Goal: Submit feedback/report problem: Submit feedback/report problem

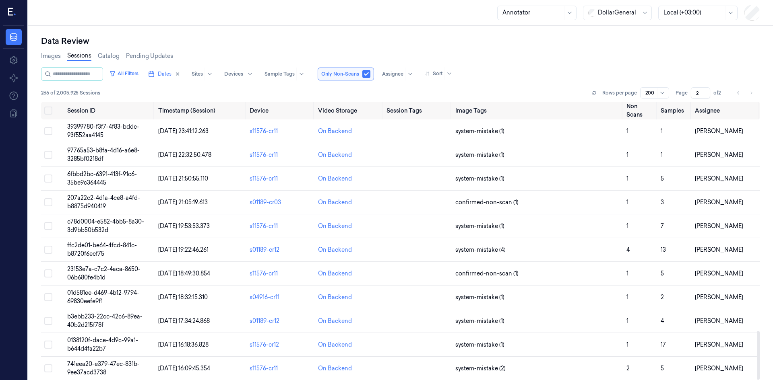
scroll to position [1313, 0]
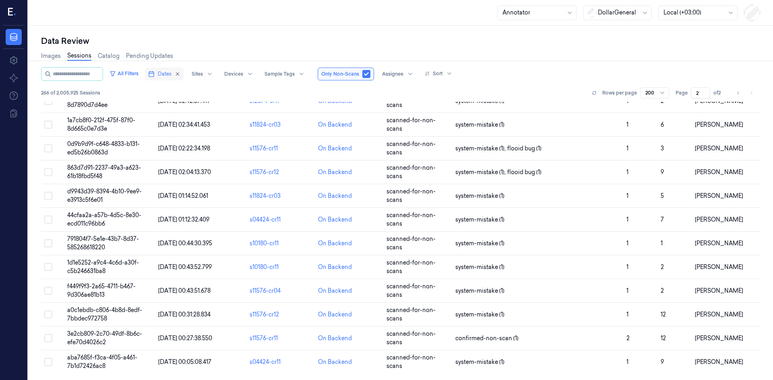
click at [165, 74] on button "Dates" at bounding box center [164, 74] width 39 height 13
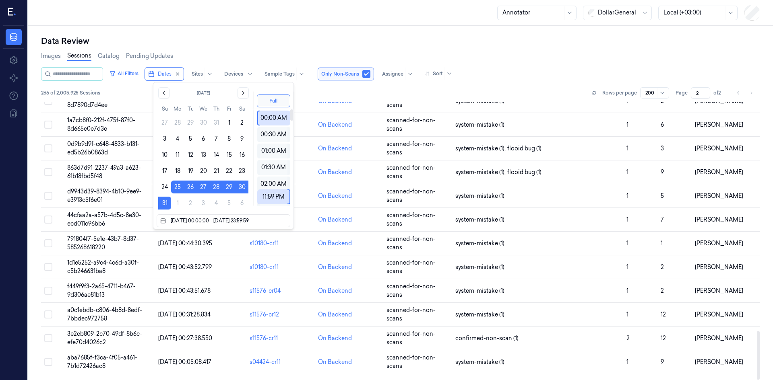
click at [497, 76] on div "All Filters Dates Sites Devices Sample Tags Only Non-Scans Assignee Sort" at bounding box center [400, 74] width 719 height 14
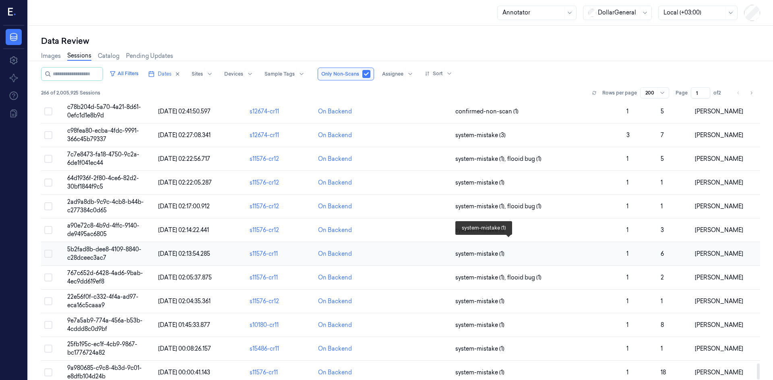
scroll to position [4495, 0]
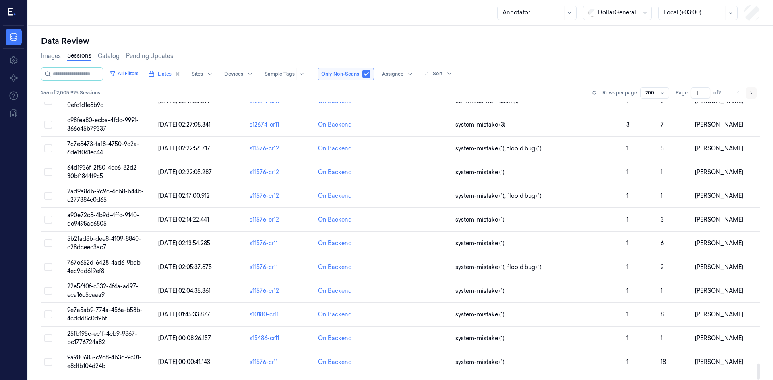
click at [751, 93] on icon "Go to next page" at bounding box center [751, 93] width 5 height 6
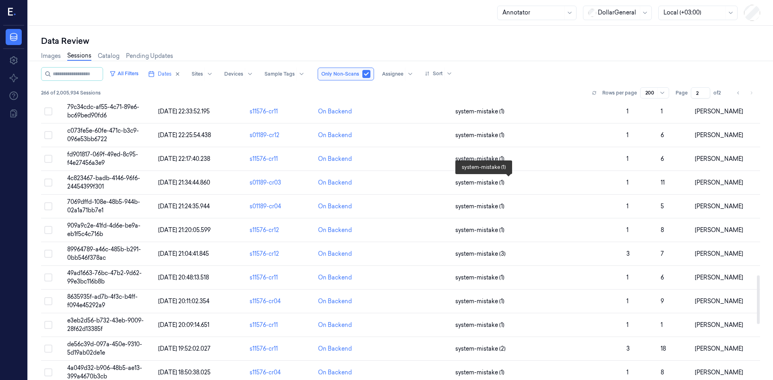
scroll to position [991, 0]
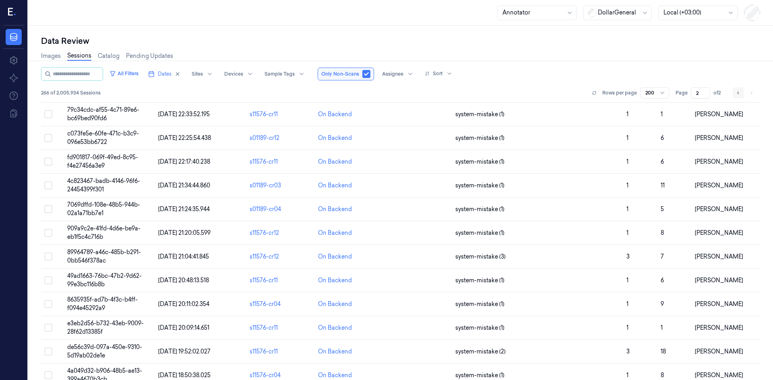
click at [735, 93] on button "Go to previous page" at bounding box center [738, 92] width 11 height 11
type input "1"
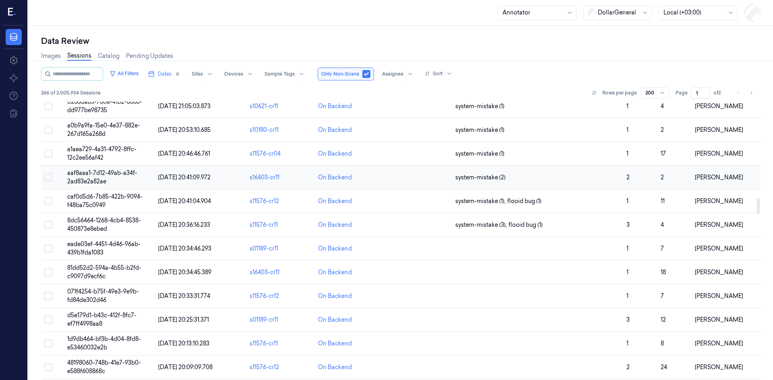
scroll to position [1489, 0]
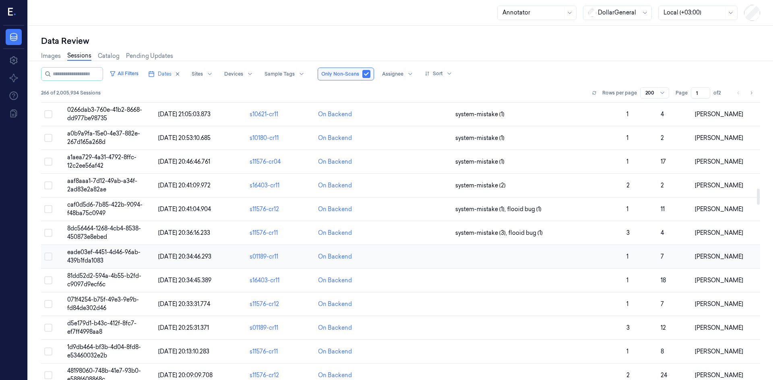
click at [109, 254] on span "eade03ef-4451-4d46-96ab-439b1fda1083" at bounding box center [103, 257] width 73 height 16
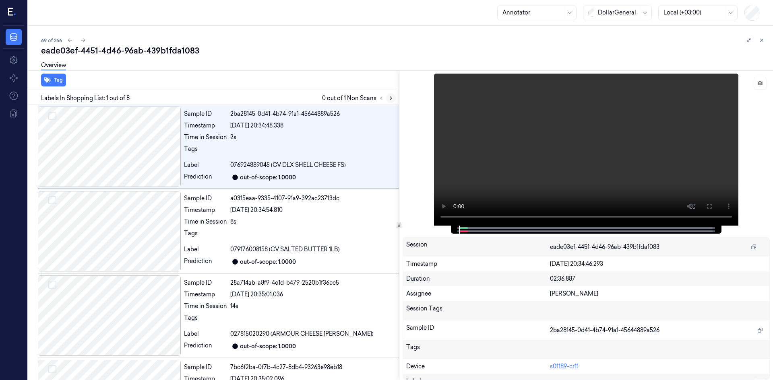
click at [391, 95] on icon at bounding box center [391, 98] width 6 height 6
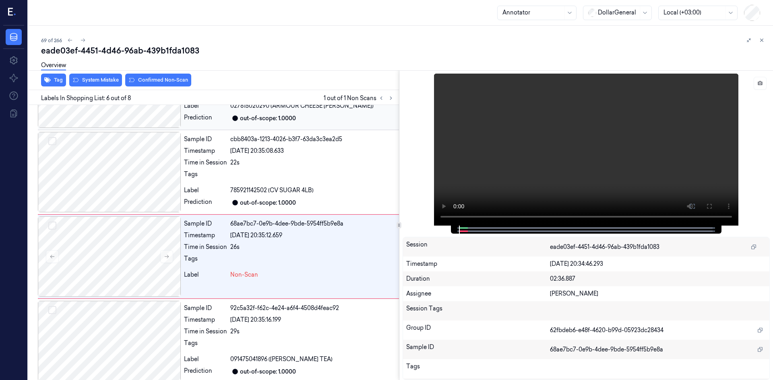
scroll to position [327, 0]
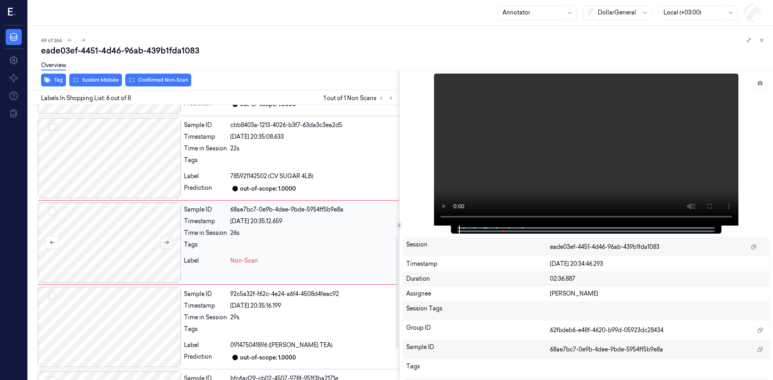
click at [169, 241] on button at bounding box center [166, 242] width 13 height 13
drag, startPoint x: 101, startPoint y: 235, endPoint x: 106, endPoint y: 228, distance: 8.1
click at [101, 234] on div at bounding box center [109, 242] width 143 height 81
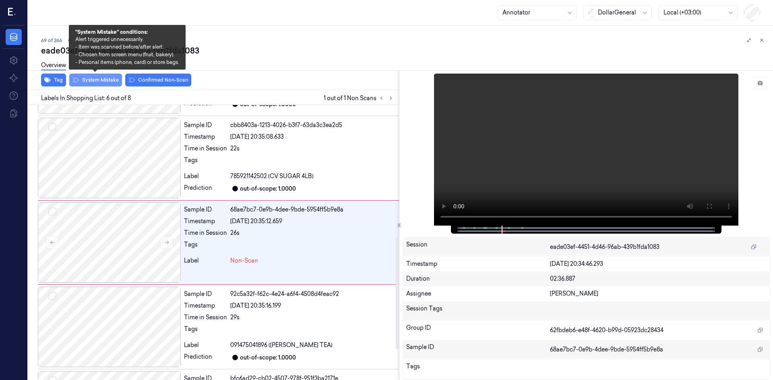
click at [104, 81] on button "System Mistake" at bounding box center [95, 80] width 53 height 13
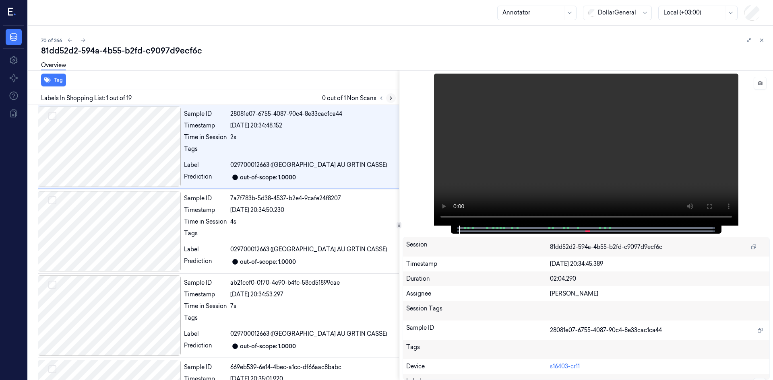
click at [394, 98] on button at bounding box center [391, 98] width 10 height 10
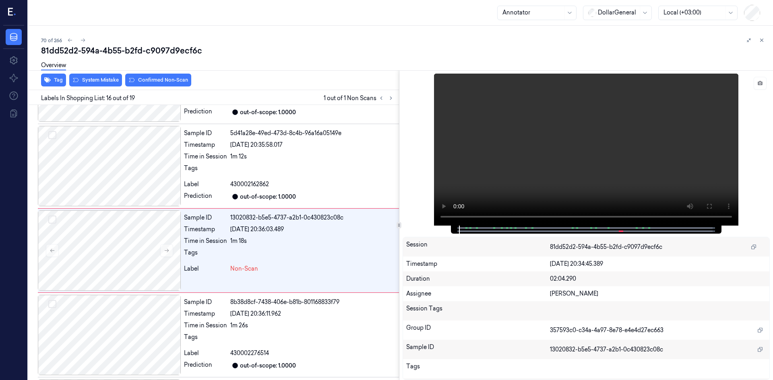
scroll to position [1172, 0]
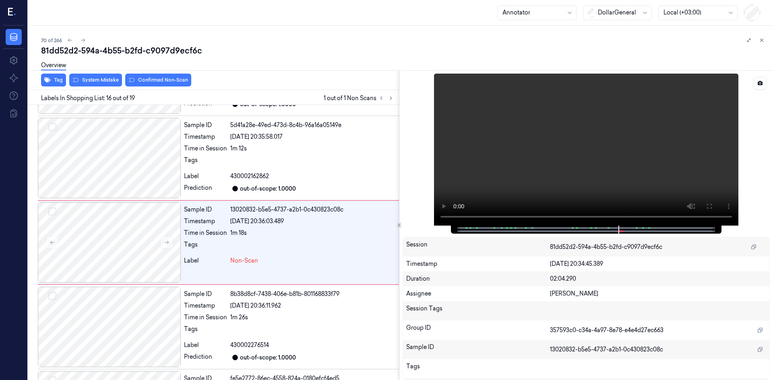
click at [434, 193] on div at bounding box center [587, 150] width 368 height 152
drag, startPoint x: 256, startPoint y: 240, endPoint x: 251, endPoint y: 238, distance: 5.4
click at [256, 239] on div "Sample ID 13020832-b5e5-4737-a2b1-0c430823c08c Timestamp [DATE] 20:36:03.489 Ti…" at bounding box center [290, 242] width 218 height 81
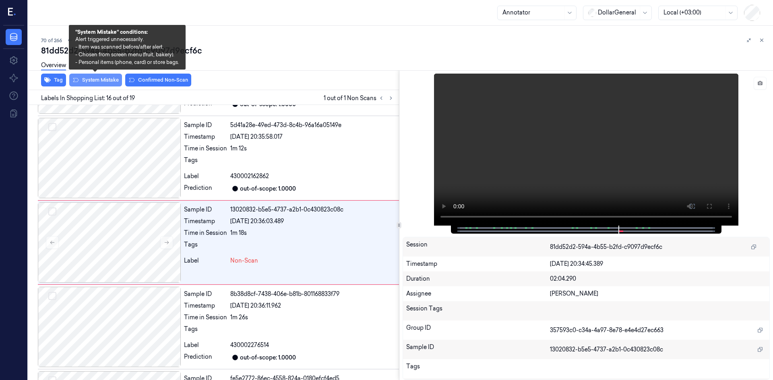
click at [96, 81] on button "System Mistake" at bounding box center [95, 80] width 53 height 13
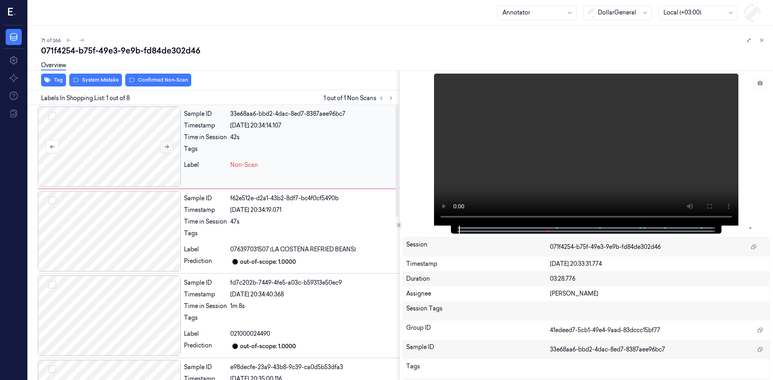
click at [166, 144] on icon at bounding box center [167, 147] width 6 height 6
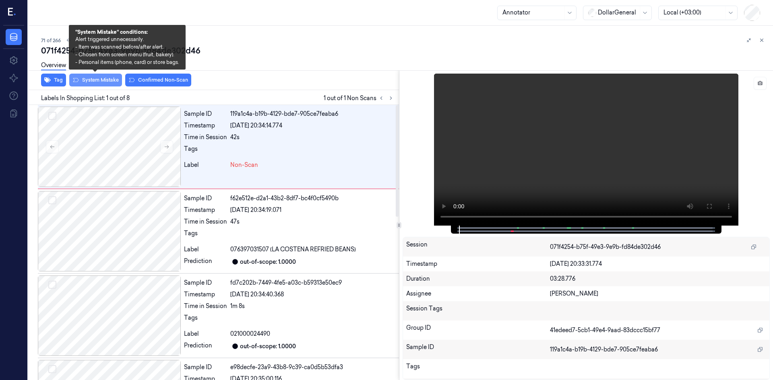
click at [93, 80] on button "System Mistake" at bounding box center [95, 80] width 53 height 13
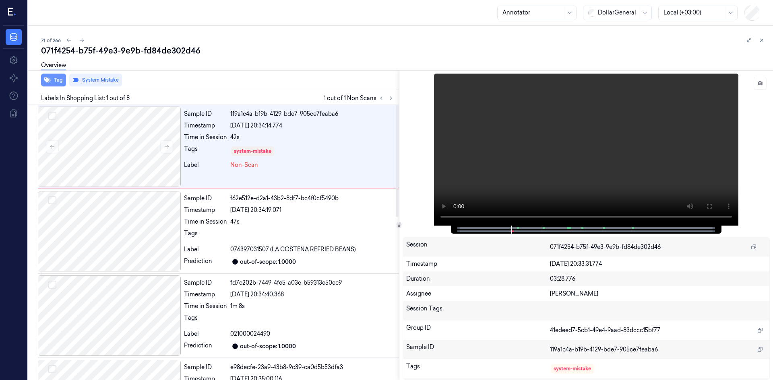
click at [55, 81] on button "Tag" at bounding box center [53, 80] width 25 height 13
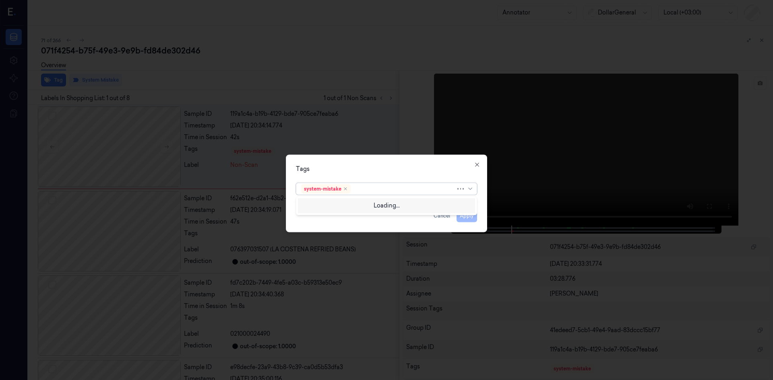
click at [376, 188] on div at bounding box center [403, 189] width 103 height 8
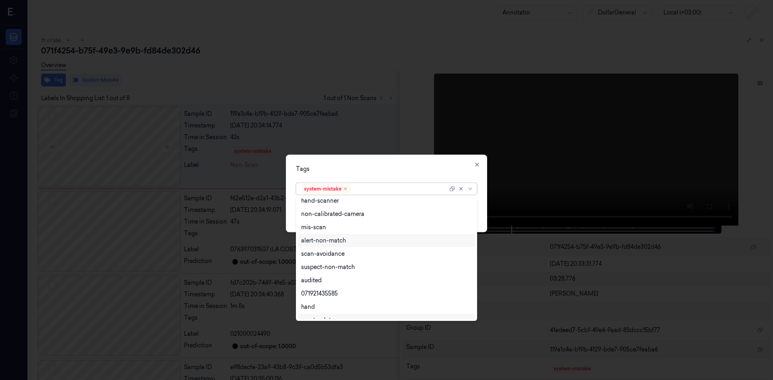
scroll to position [132, 0]
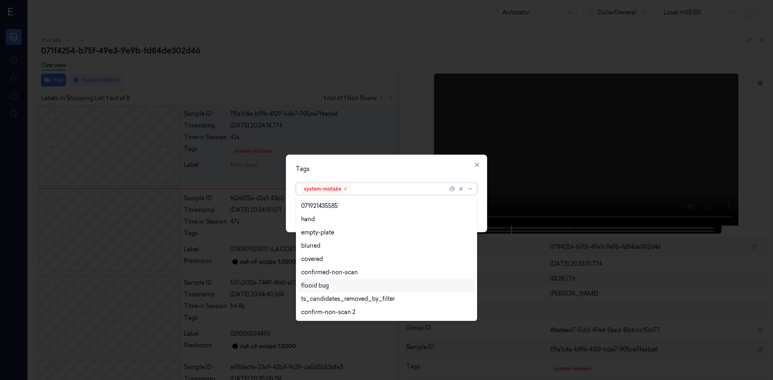
click at [361, 287] on div "flooid bug" at bounding box center [386, 286] width 171 height 8
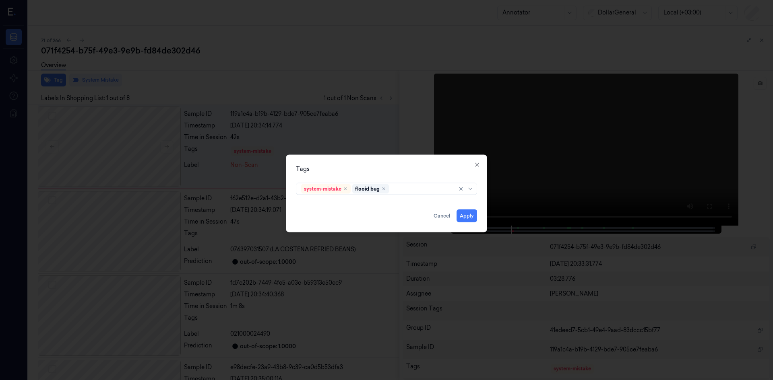
click at [408, 174] on div "Tags system-mistake flooid bug Apply Cancel Close" at bounding box center [386, 194] width 201 height 78
click at [468, 215] on button "Apply" at bounding box center [466, 215] width 21 height 13
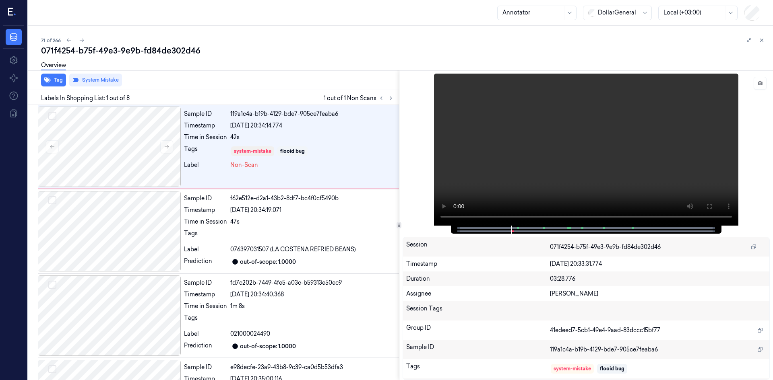
click at [377, 65] on div "Overview" at bounding box center [403, 66] width 725 height 21
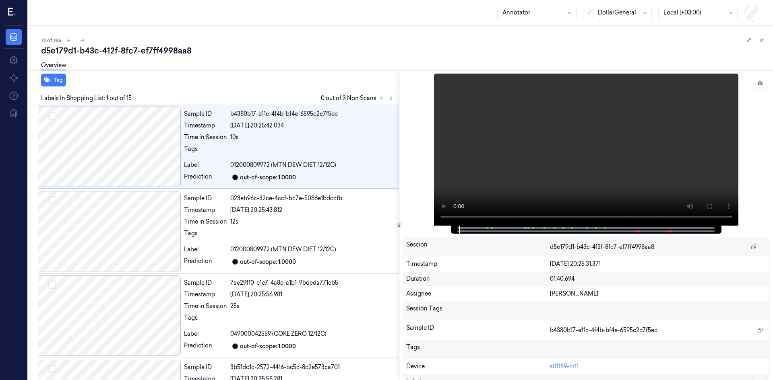
click at [447, 50] on div "d5e179d1-b43c-412f-8fc7-ef7ff4998aa8" at bounding box center [403, 50] width 725 height 11
click at [388, 101] on icon at bounding box center [391, 98] width 6 height 6
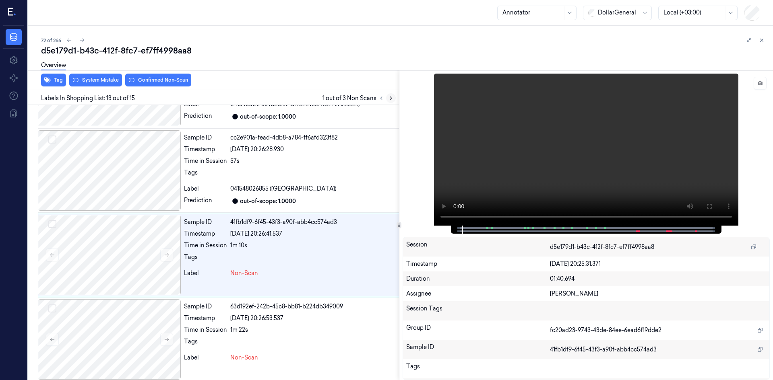
scroll to position [919, 0]
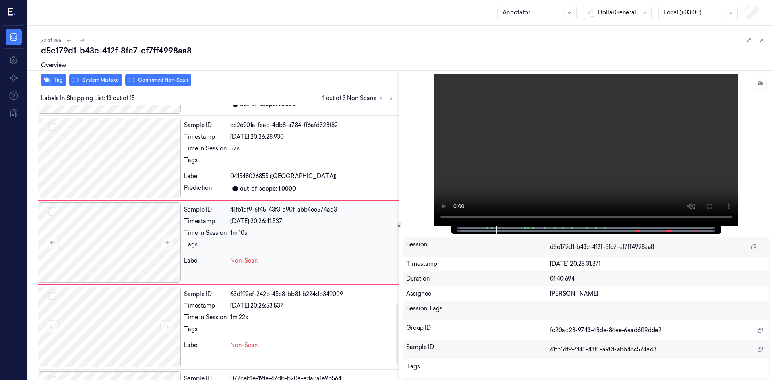
click at [294, 241] on div at bounding box center [312, 247] width 165 height 13
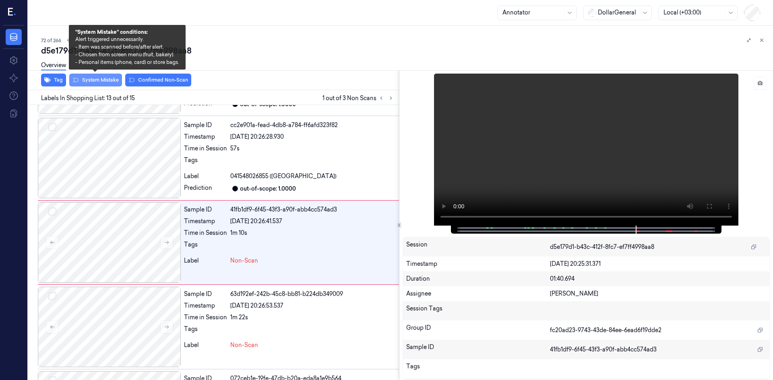
click at [113, 83] on button "System Mistake" at bounding box center [95, 80] width 53 height 13
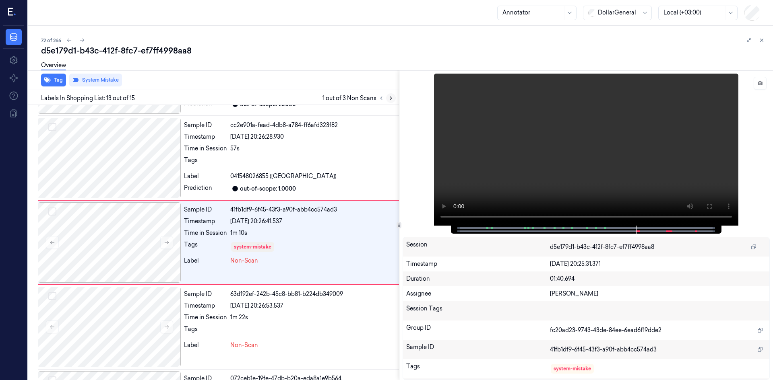
click at [387, 98] on button at bounding box center [391, 98] width 10 height 10
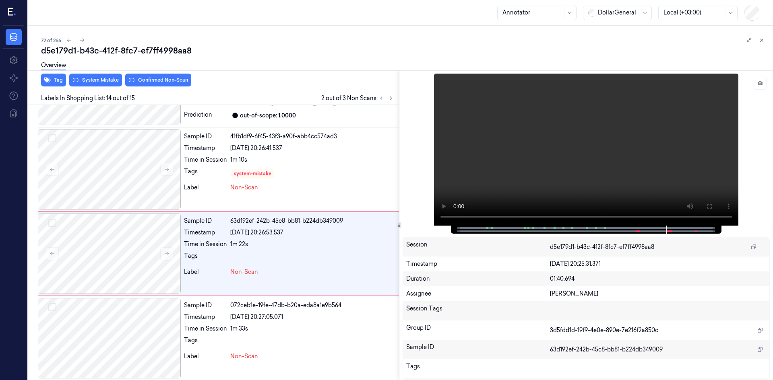
scroll to position [995, 0]
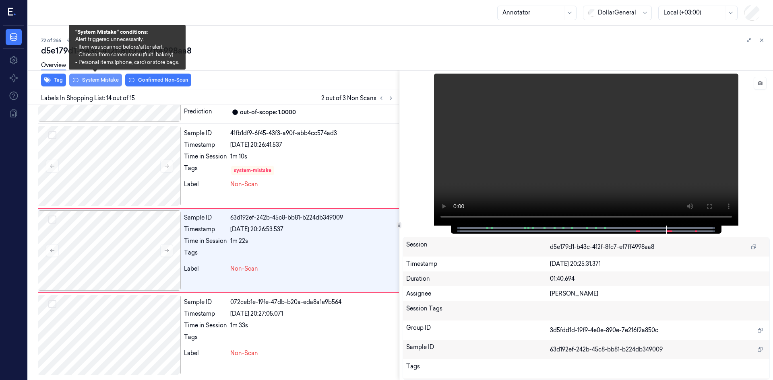
click at [83, 80] on button "System Mistake" at bounding box center [95, 80] width 53 height 13
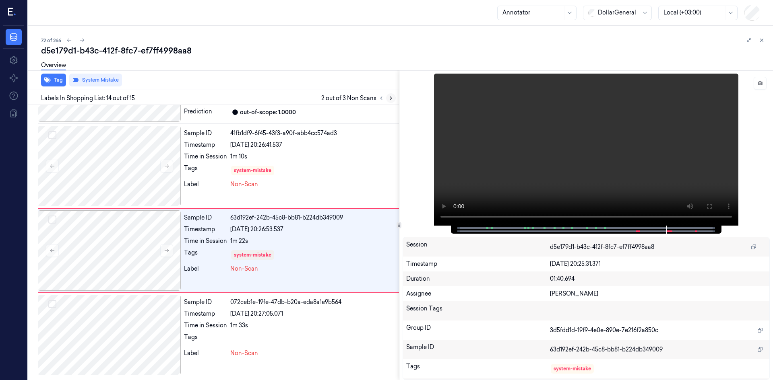
click at [392, 96] on icon at bounding box center [391, 98] width 6 height 6
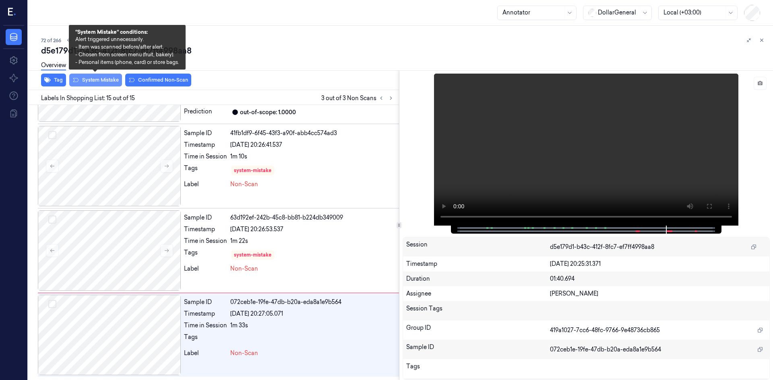
click at [107, 77] on button "System Mistake" at bounding box center [95, 80] width 53 height 13
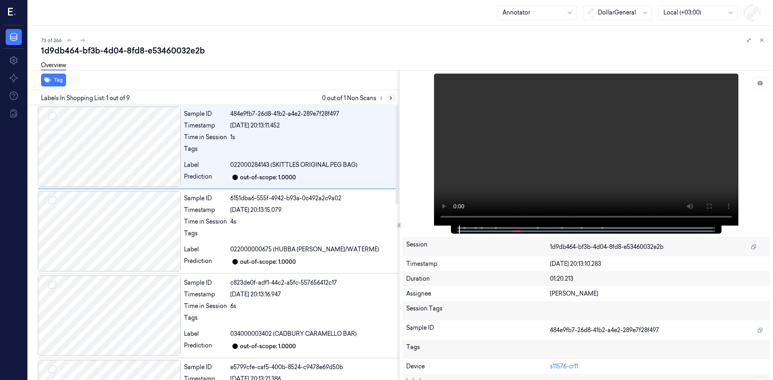
click at [387, 96] on button at bounding box center [391, 98] width 10 height 10
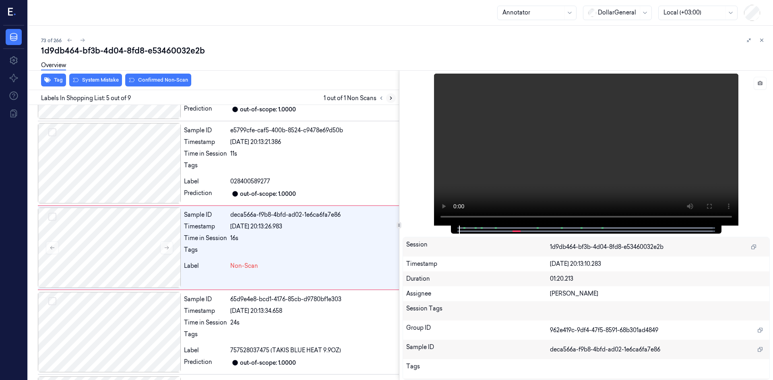
scroll to position [242, 0]
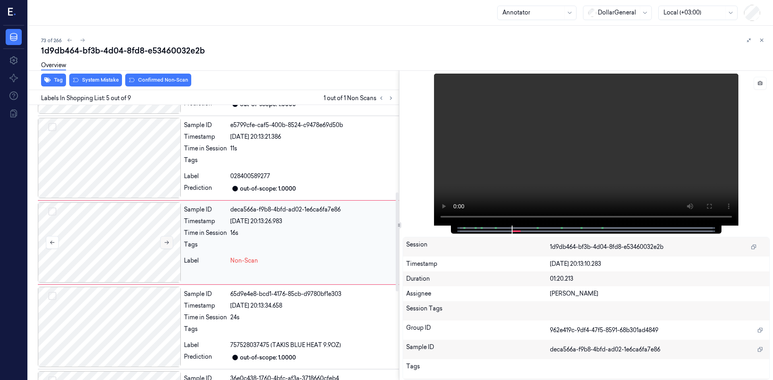
click at [164, 244] on icon at bounding box center [167, 243] width 6 height 6
click at [164, 243] on icon at bounding box center [167, 243] width 6 height 6
click at [137, 227] on div at bounding box center [109, 242] width 143 height 81
click at [148, 82] on button "Confirmed Non-Scan" at bounding box center [158, 80] width 66 height 13
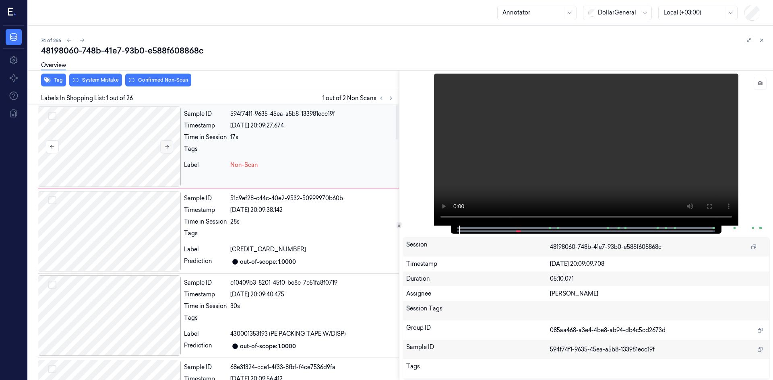
click at [168, 146] on icon at bounding box center [167, 147] width 6 height 6
click at [107, 81] on button "System Mistake" at bounding box center [95, 80] width 53 height 13
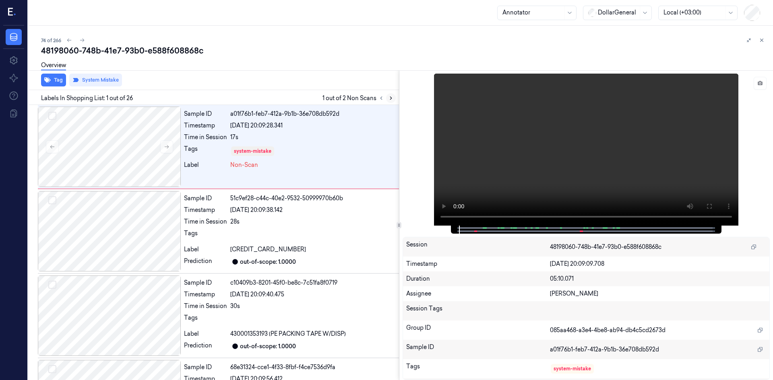
click at [392, 99] on icon at bounding box center [391, 98] width 6 height 6
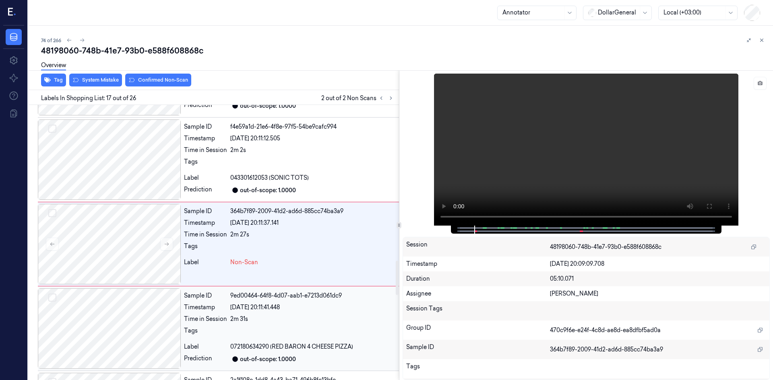
scroll to position [1257, 0]
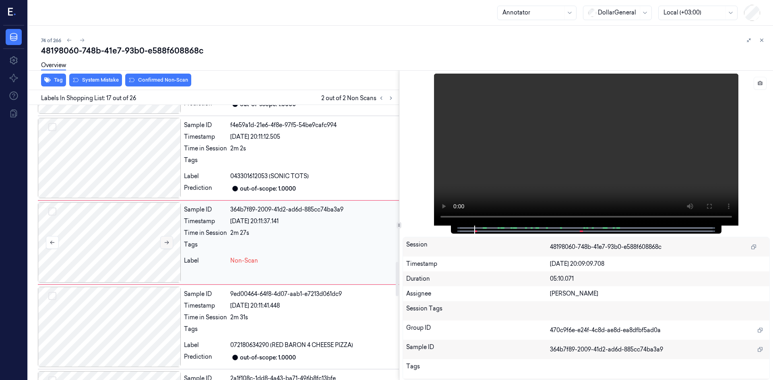
click at [163, 243] on button at bounding box center [166, 242] width 13 height 13
click at [163, 242] on button at bounding box center [166, 242] width 13 height 13
drag, startPoint x: 616, startPoint y: 109, endPoint x: 565, endPoint y: 121, distance: 51.7
drag, startPoint x: 105, startPoint y: 244, endPoint x: 109, endPoint y: 179, distance: 65.7
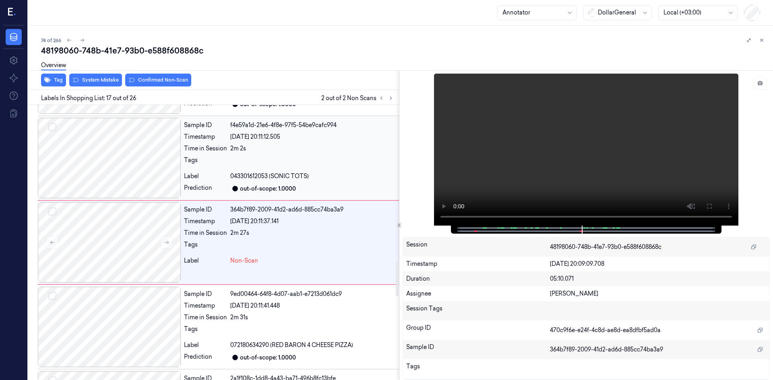
click at [106, 244] on div at bounding box center [109, 242] width 143 height 81
click at [115, 77] on button "System Mistake" at bounding box center [95, 80] width 53 height 13
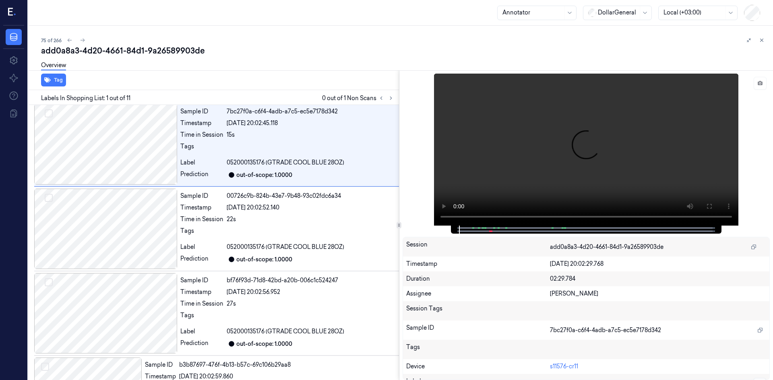
scroll to position [0, 4]
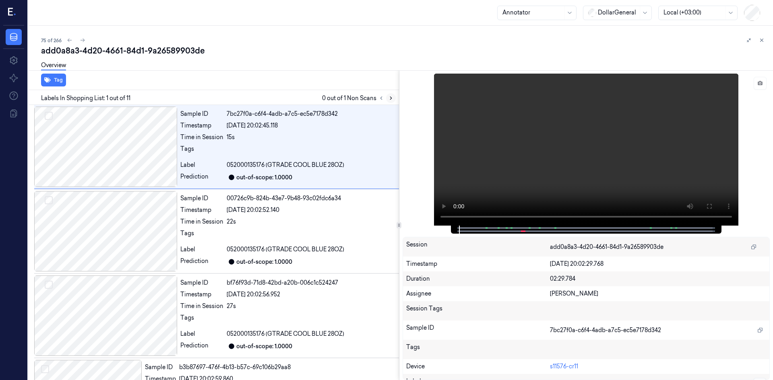
click at [388, 97] on icon at bounding box center [391, 98] width 6 height 6
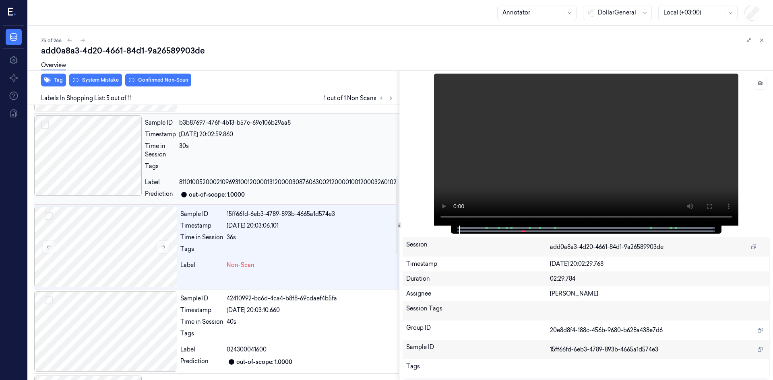
scroll to position [249, 4]
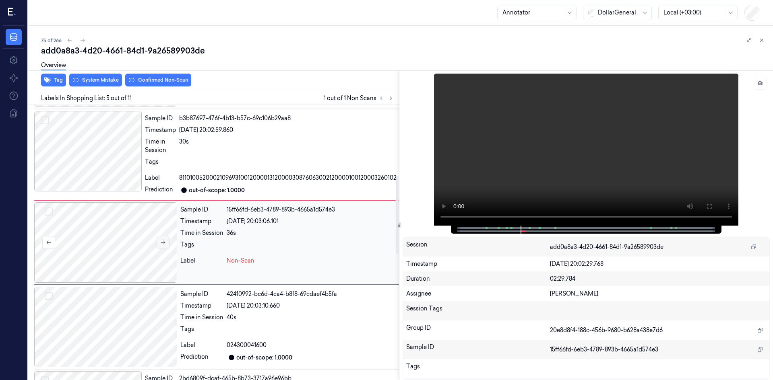
click at [162, 242] on icon at bounding box center [163, 243] width 6 height 6
click at [162, 241] on icon at bounding box center [163, 243] width 6 height 6
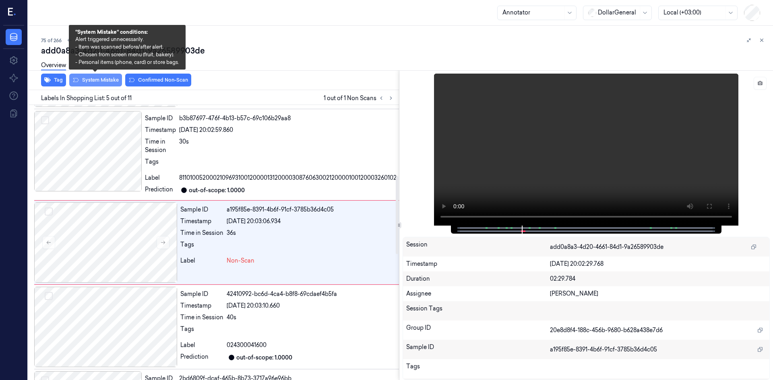
click at [92, 78] on button "System Mistake" at bounding box center [95, 80] width 53 height 13
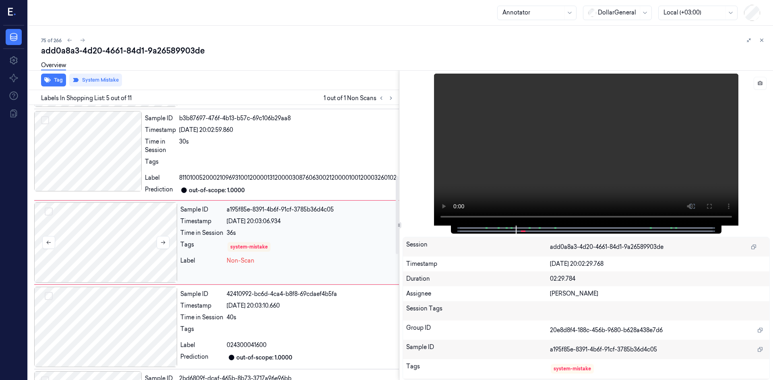
click at [118, 232] on div at bounding box center [105, 242] width 143 height 81
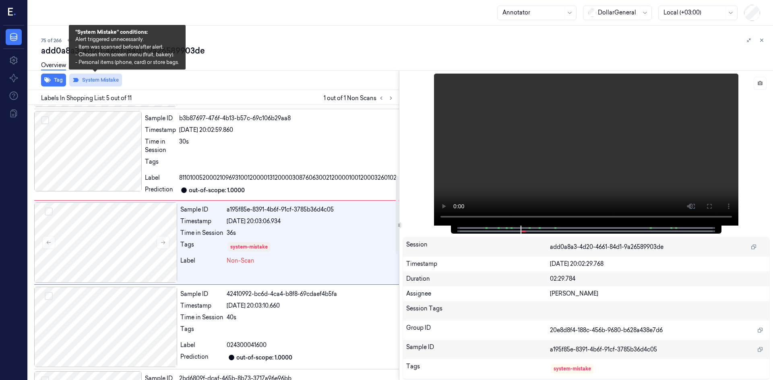
click at [91, 79] on button "System Mistake" at bounding box center [95, 80] width 53 height 13
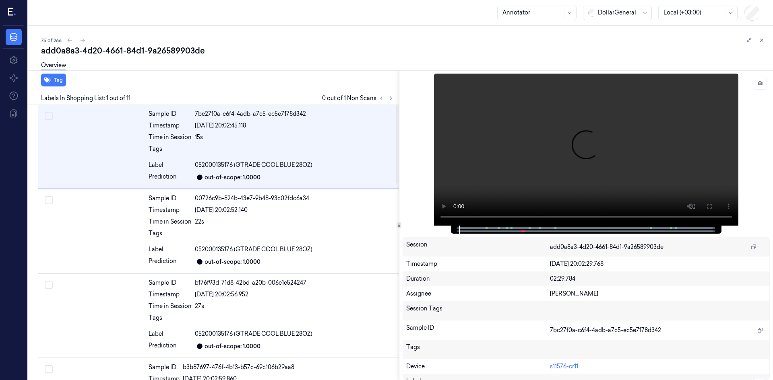
scroll to position [0, 4]
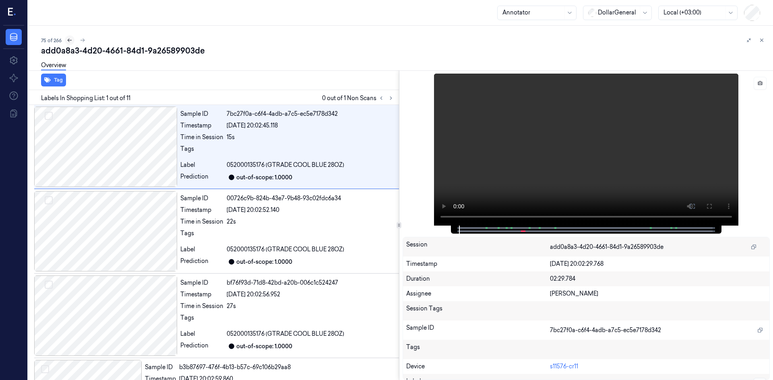
click at [73, 40] on button at bounding box center [70, 40] width 10 height 10
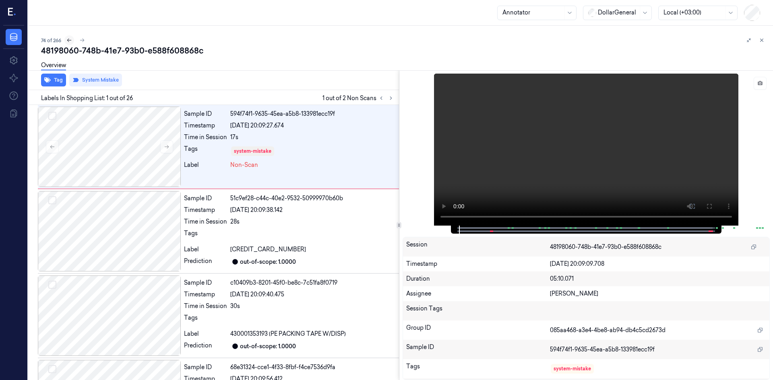
click at [73, 40] on button at bounding box center [69, 40] width 10 height 10
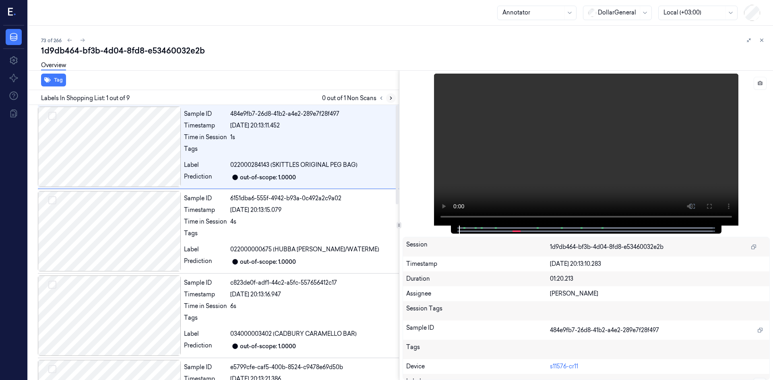
click at [389, 99] on icon at bounding box center [391, 98] width 6 height 6
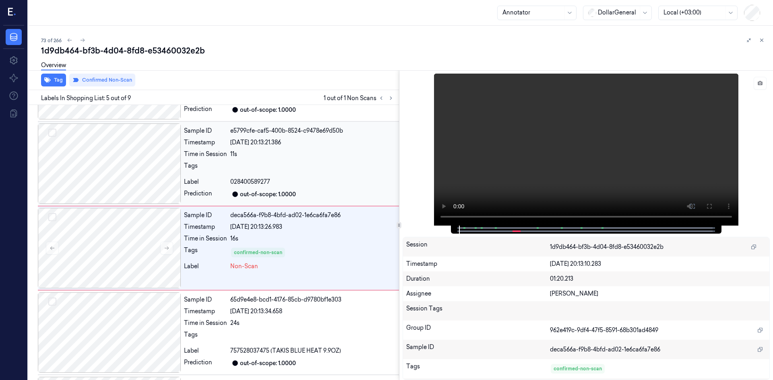
scroll to position [242, 0]
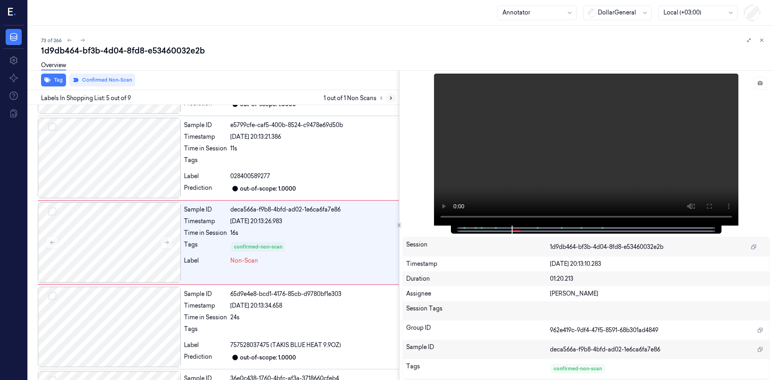
click at [392, 100] on icon at bounding box center [391, 98] width 6 height 6
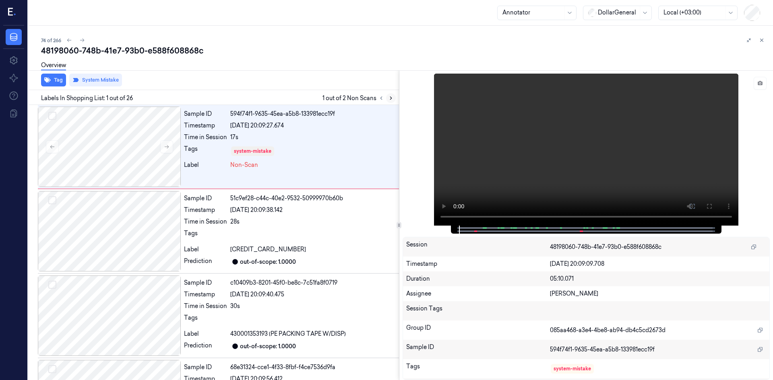
click at [392, 101] on icon at bounding box center [391, 98] width 6 height 6
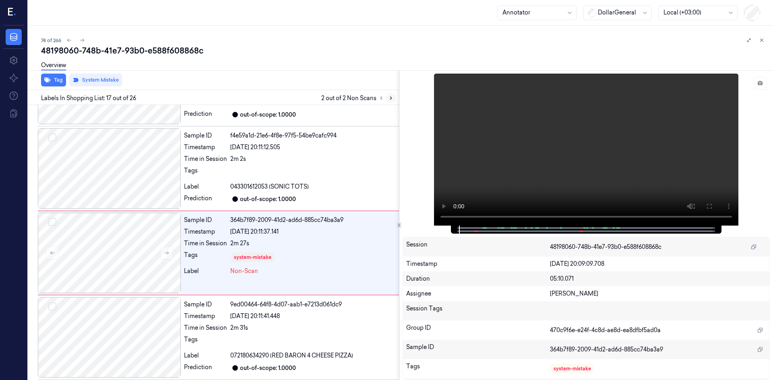
scroll to position [1257, 0]
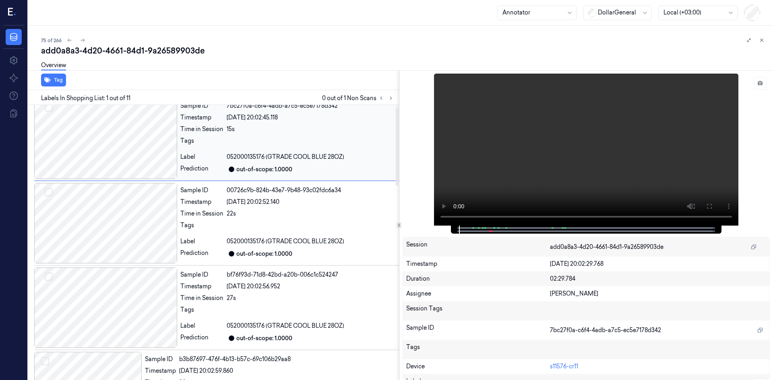
scroll to position [0, 4]
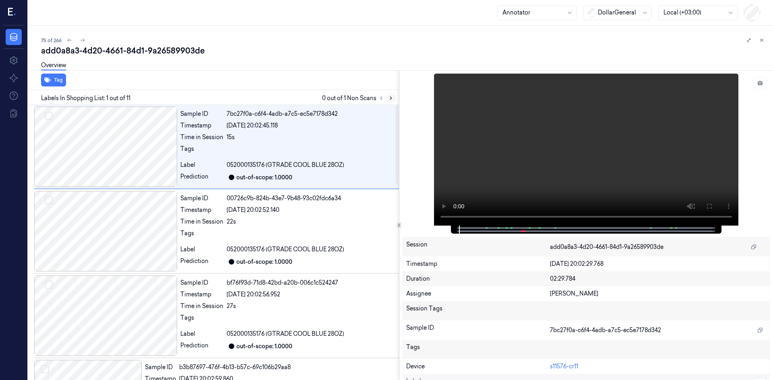
click at [390, 99] on icon at bounding box center [391, 98] width 6 height 6
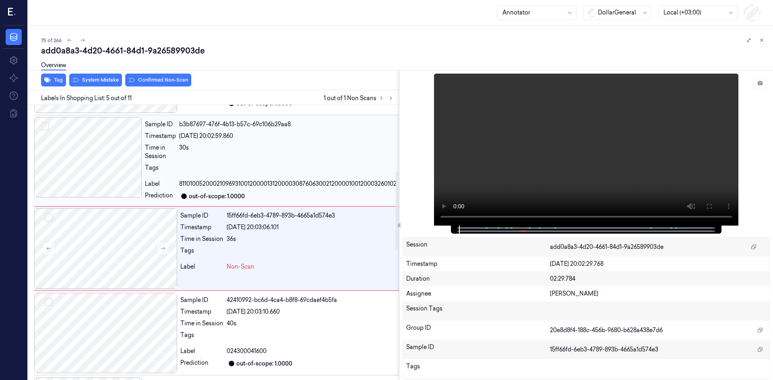
scroll to position [249, 4]
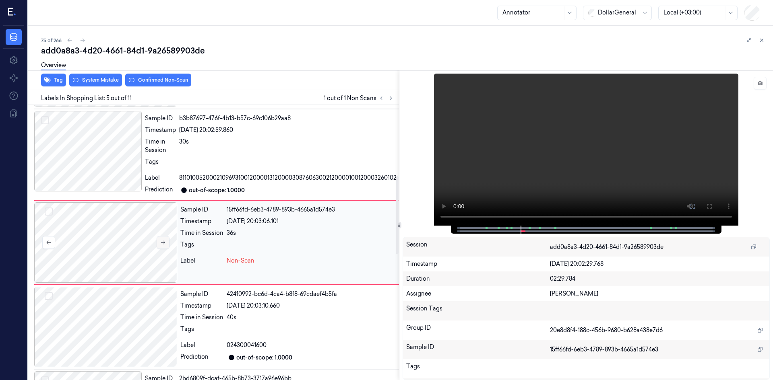
click at [159, 239] on button at bounding box center [163, 242] width 13 height 13
click at [160, 240] on button at bounding box center [163, 242] width 13 height 13
click at [161, 240] on button at bounding box center [163, 242] width 13 height 13
click at [161, 240] on icon at bounding box center [163, 243] width 6 height 6
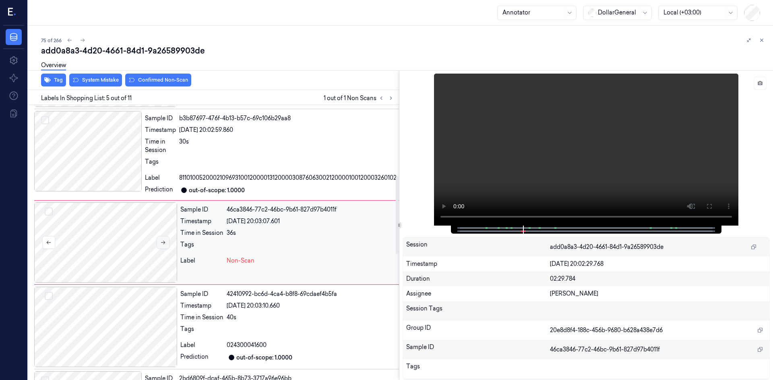
click at [161, 240] on icon at bounding box center [163, 243] width 6 height 6
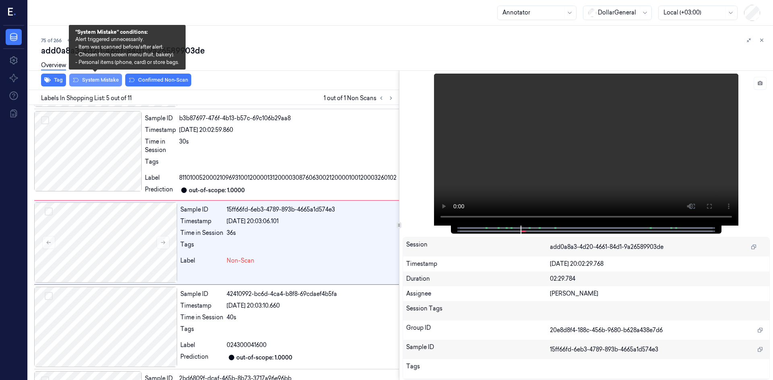
click at [117, 81] on button "System Mistake" at bounding box center [95, 80] width 53 height 13
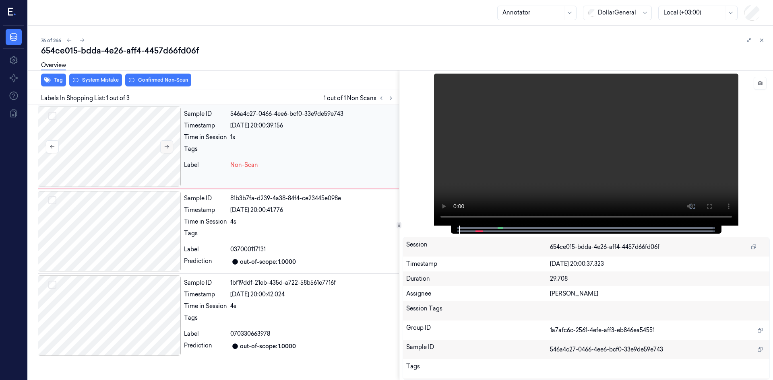
click at [171, 145] on button at bounding box center [166, 146] width 13 height 13
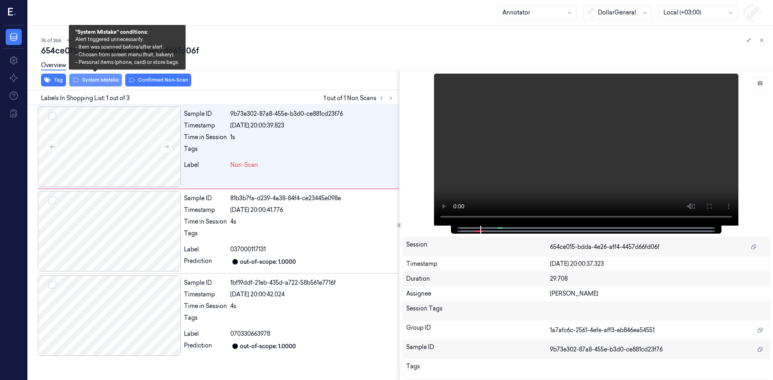
click at [111, 83] on button "System Mistake" at bounding box center [95, 80] width 53 height 13
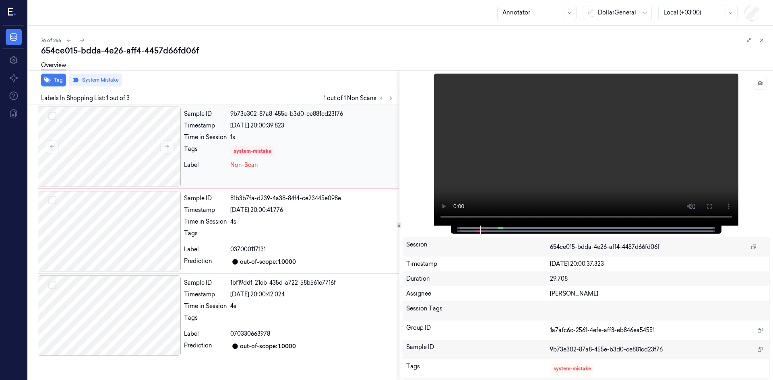
scroll to position [0, 13]
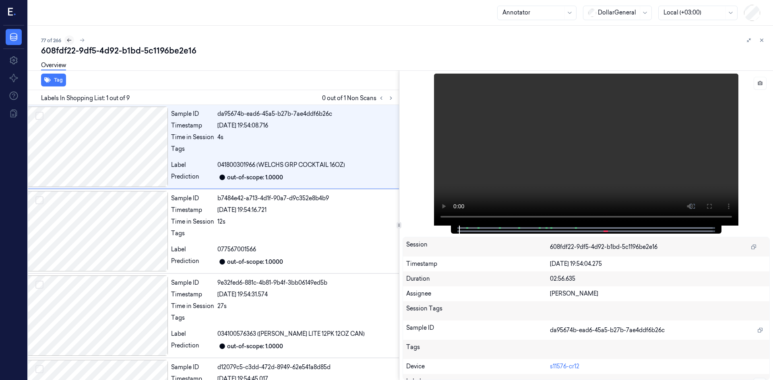
click at [69, 40] on icon at bounding box center [69, 41] width 4 height 4
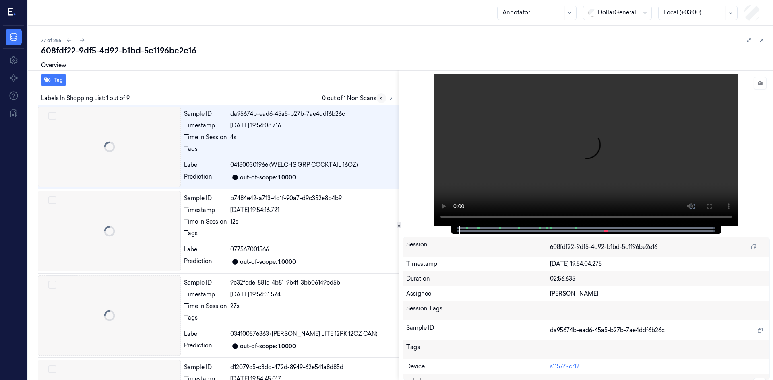
scroll to position [0, 13]
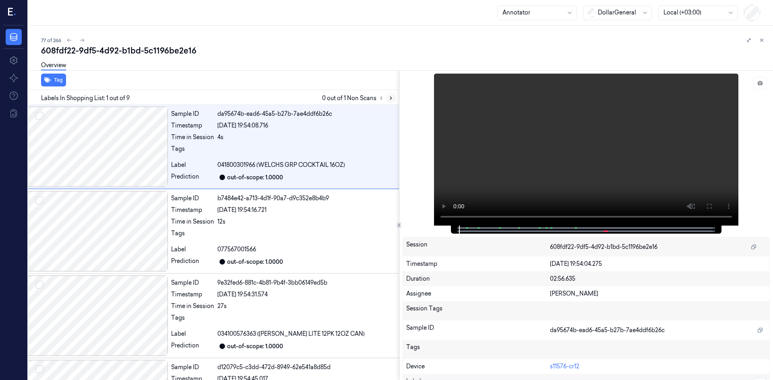
click at [390, 98] on icon at bounding box center [391, 98] width 6 height 6
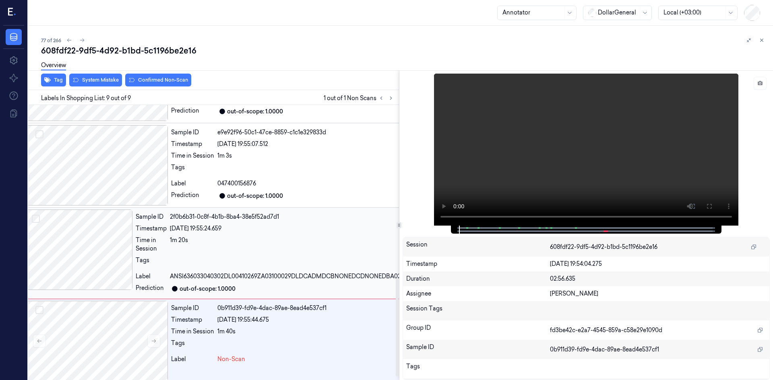
scroll to position [495, 13]
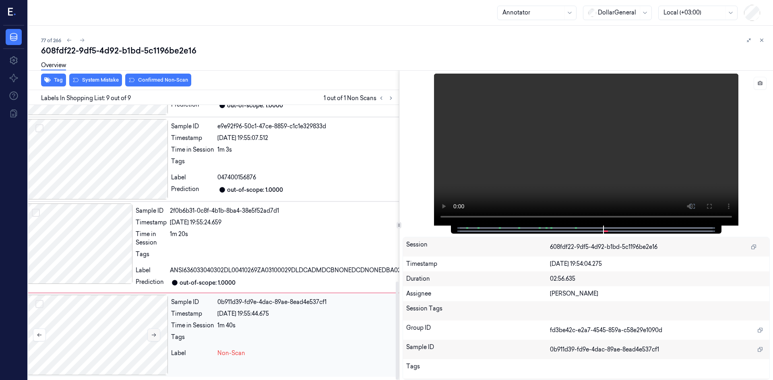
click at [155, 333] on icon at bounding box center [154, 336] width 6 height 6
click at [155, 336] on icon at bounding box center [154, 336] width 6 height 6
click at [102, 84] on button "System Mistake" at bounding box center [95, 80] width 53 height 13
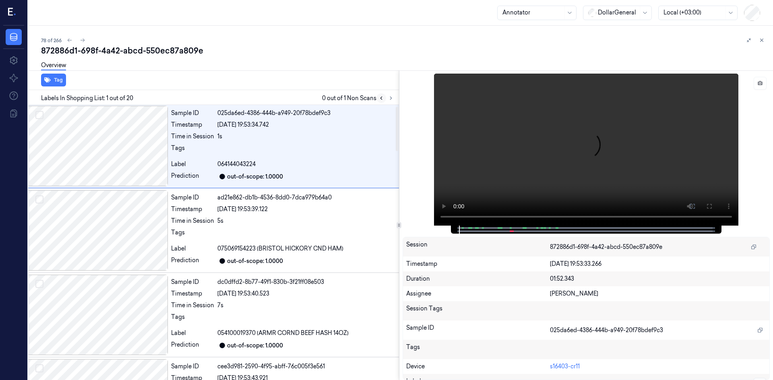
scroll to position [0, 13]
click at [390, 97] on icon at bounding box center [391, 98] width 2 height 3
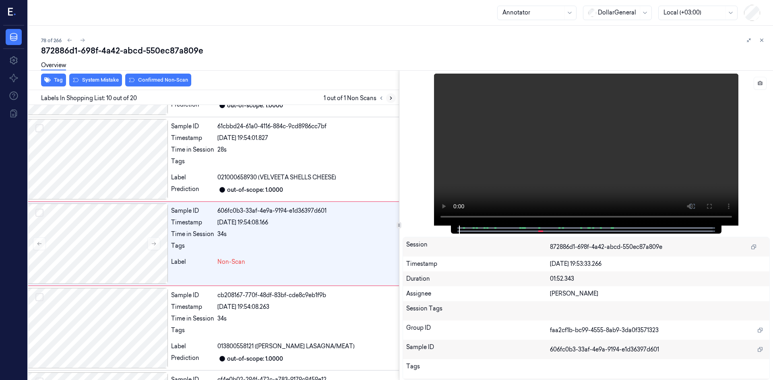
scroll to position [665, 13]
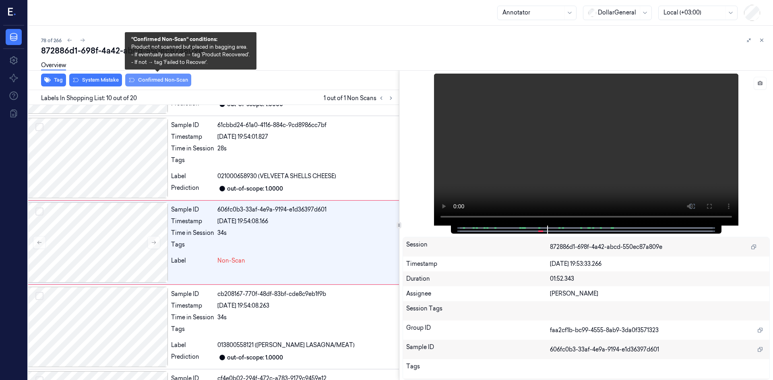
click at [167, 80] on button "Confirmed Non-Scan" at bounding box center [158, 80] width 66 height 13
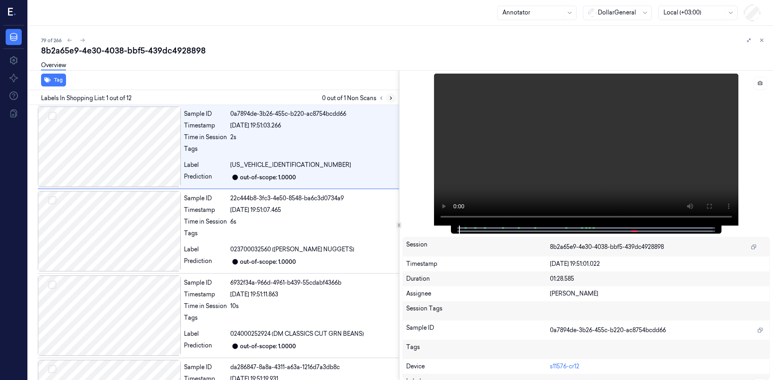
click at [392, 99] on icon at bounding box center [391, 98] width 6 height 6
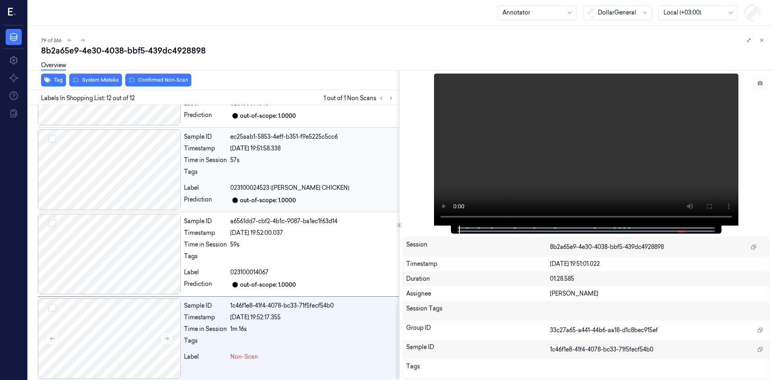
scroll to position [742, 0]
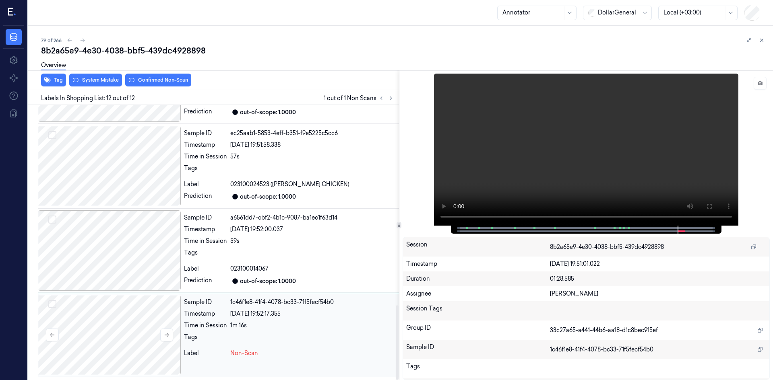
click at [166, 327] on div at bounding box center [109, 335] width 143 height 81
click at [165, 328] on div at bounding box center [109, 335] width 143 height 81
click at [167, 334] on icon at bounding box center [166, 336] width 4 height 4
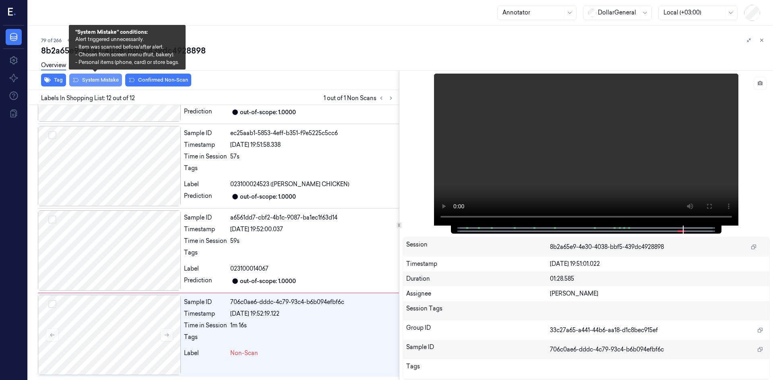
click at [111, 81] on button "System Mistake" at bounding box center [95, 80] width 53 height 13
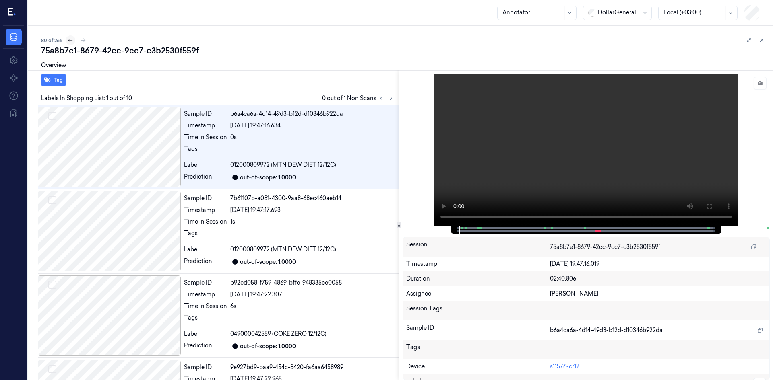
click at [68, 43] on icon at bounding box center [71, 40] width 6 height 6
click at [353, 85] on div "Tag" at bounding box center [212, 80] width 374 height 20
click at [389, 97] on icon at bounding box center [391, 98] width 6 height 6
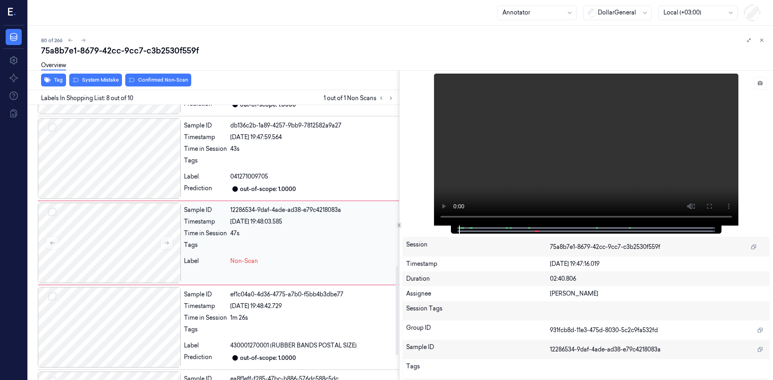
scroll to position [496, 0]
click at [170, 244] on button at bounding box center [166, 242] width 13 height 13
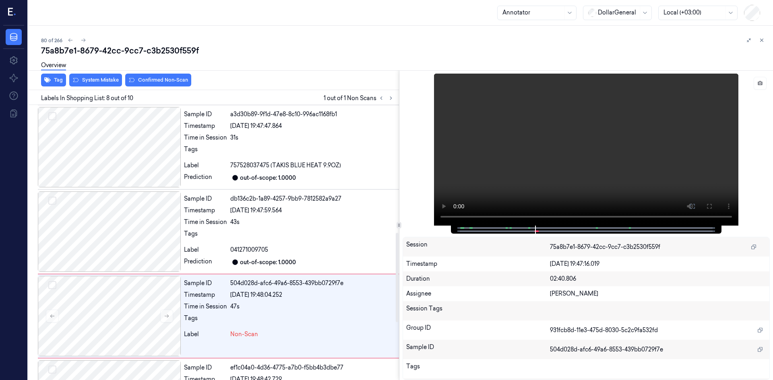
scroll to position [456, 0]
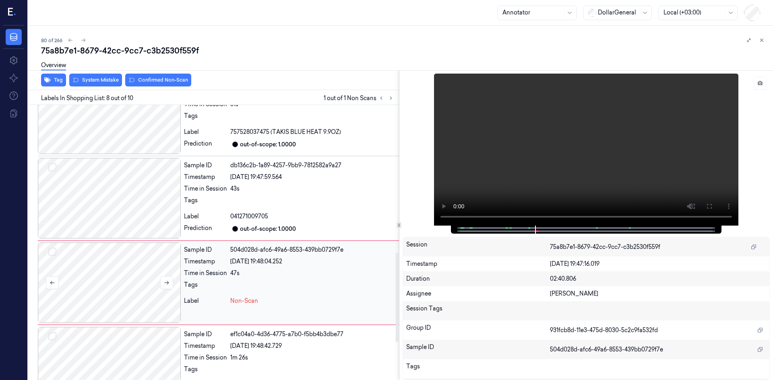
click at [157, 266] on div at bounding box center [109, 283] width 143 height 81
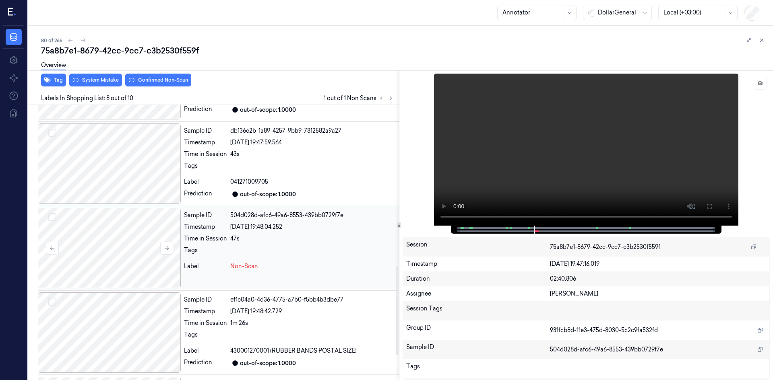
scroll to position [496, 0]
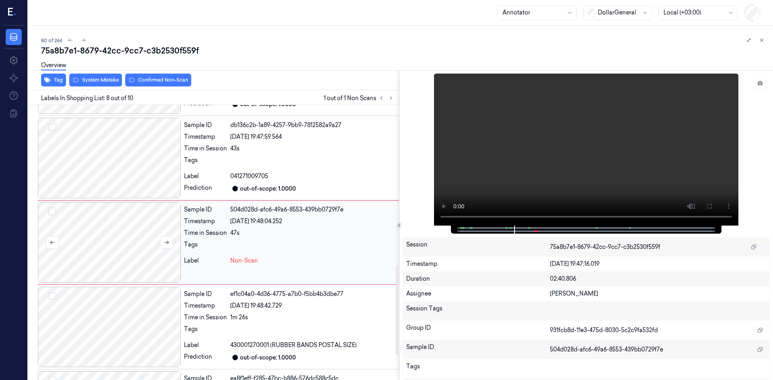
click at [140, 234] on div at bounding box center [109, 242] width 143 height 81
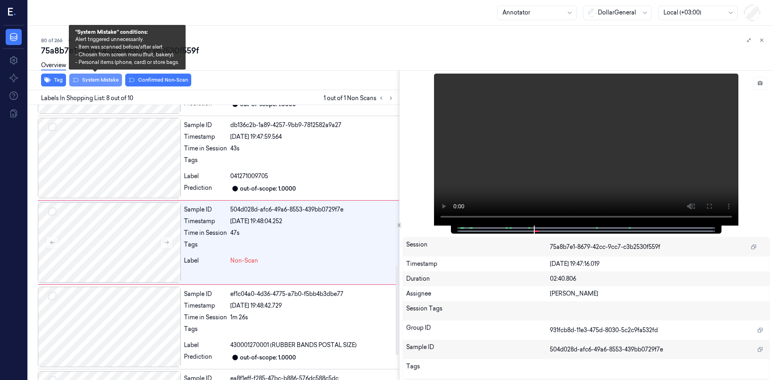
click at [116, 80] on button "System Mistake" at bounding box center [95, 80] width 53 height 13
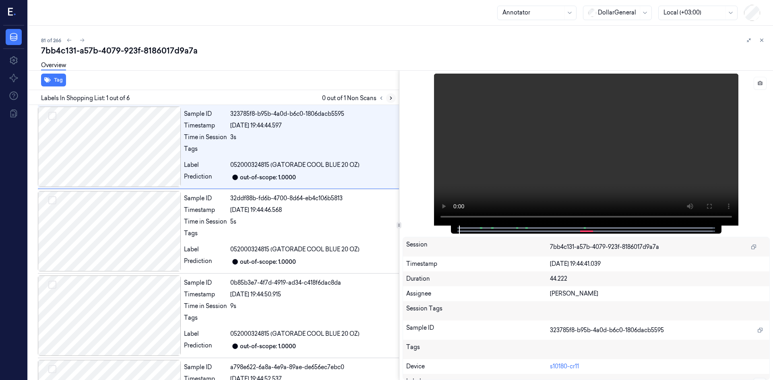
click at [393, 97] on icon at bounding box center [391, 98] width 6 height 6
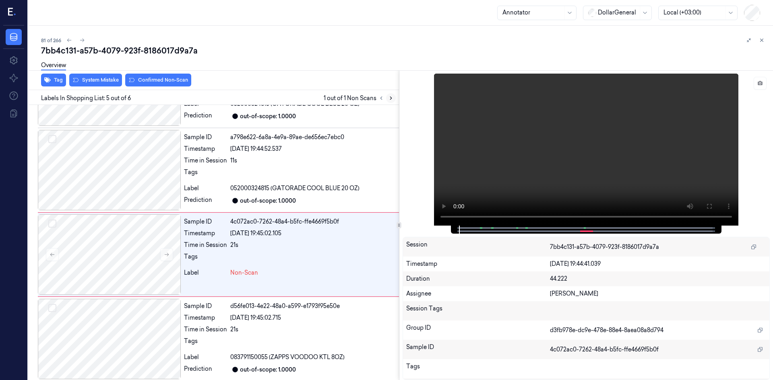
scroll to position [234, 0]
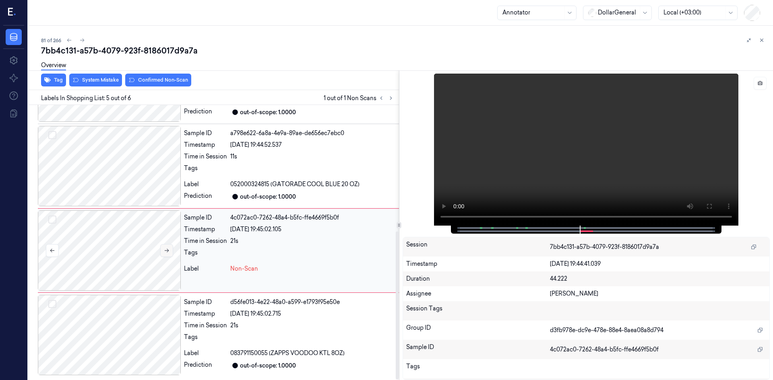
click at [173, 255] on button at bounding box center [166, 250] width 13 height 13
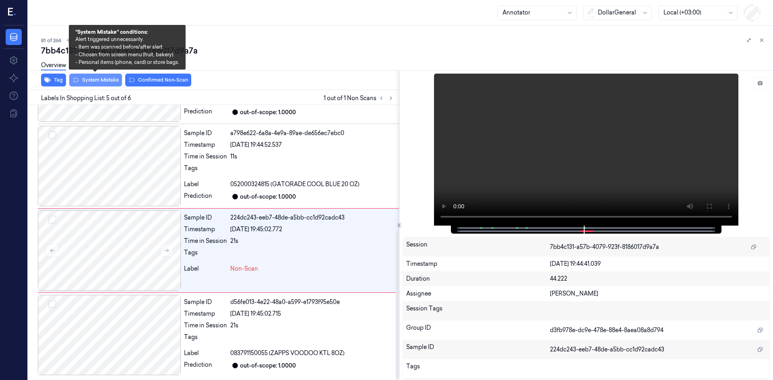
click at [109, 81] on button "System Mistake" at bounding box center [95, 80] width 53 height 13
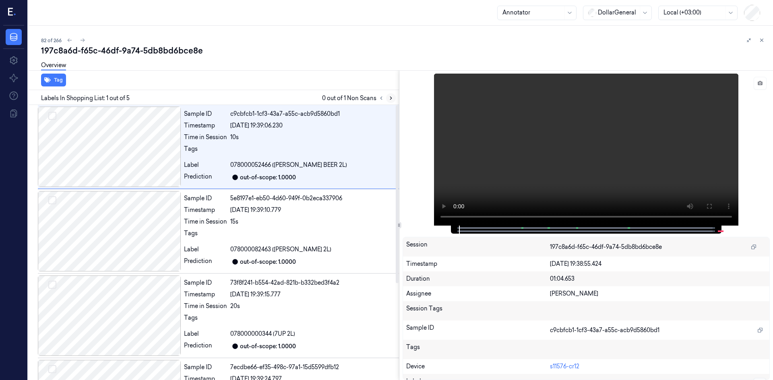
click at [390, 99] on icon at bounding box center [391, 98] width 2 height 3
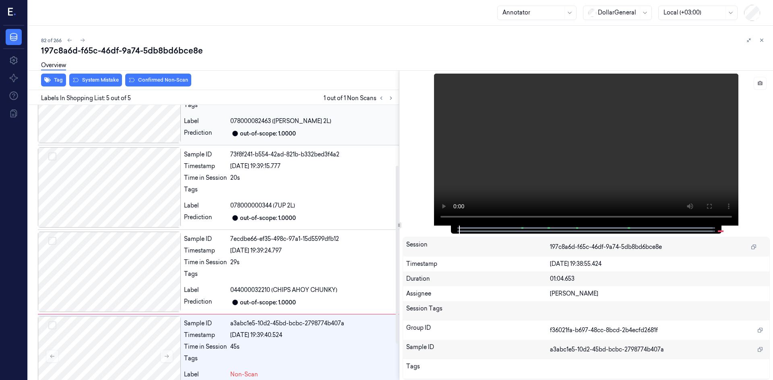
scroll to position [150, 0]
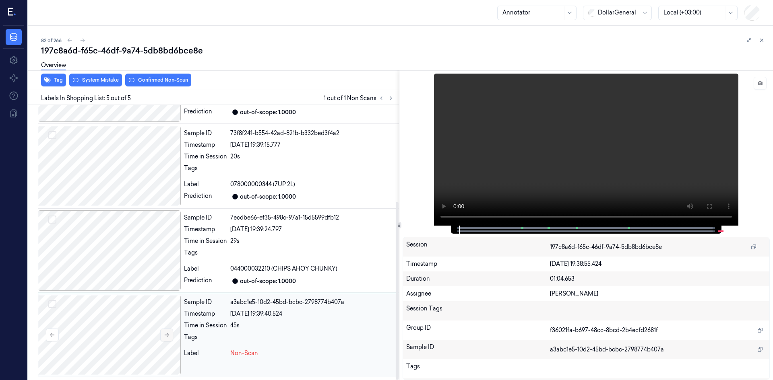
click at [169, 335] on icon at bounding box center [167, 336] width 6 height 6
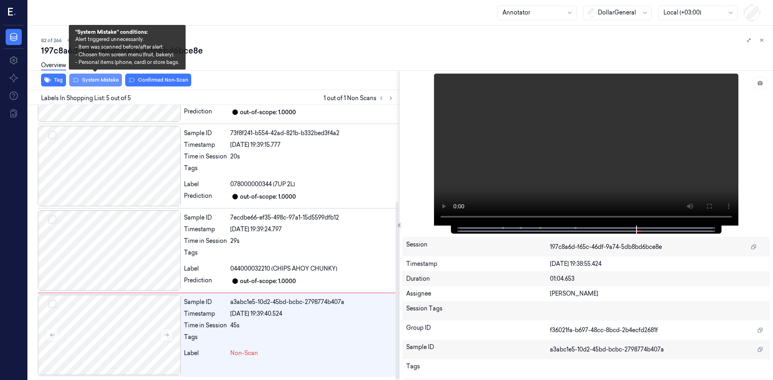
click at [105, 84] on button "System Mistake" at bounding box center [95, 80] width 53 height 13
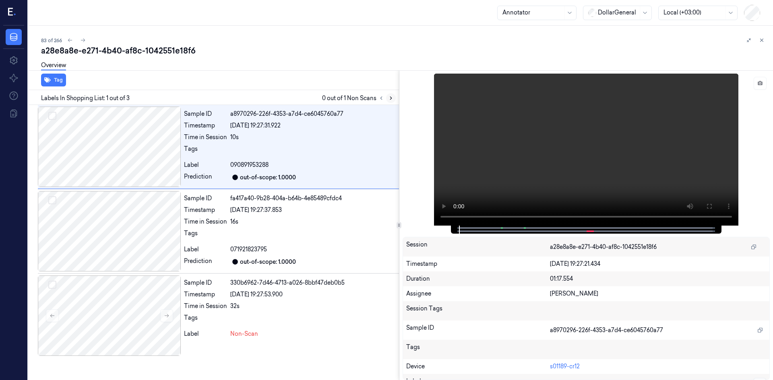
click at [392, 99] on icon at bounding box center [391, 98] width 6 height 6
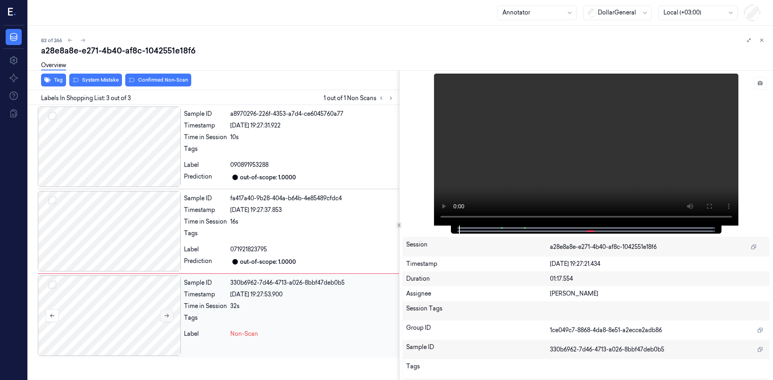
click at [169, 315] on icon at bounding box center [167, 316] width 6 height 6
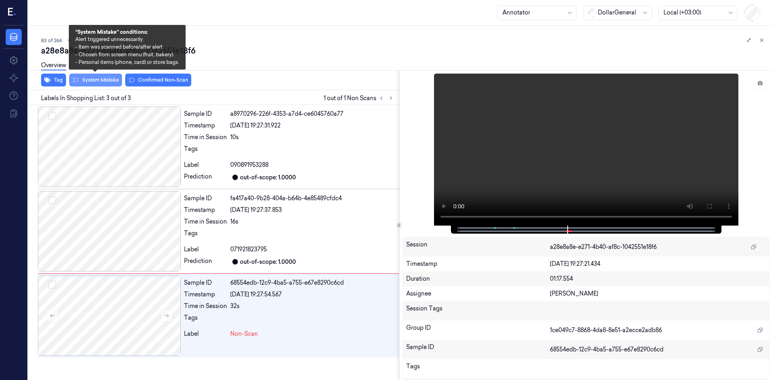
click at [111, 79] on button "System Mistake" at bounding box center [95, 80] width 53 height 13
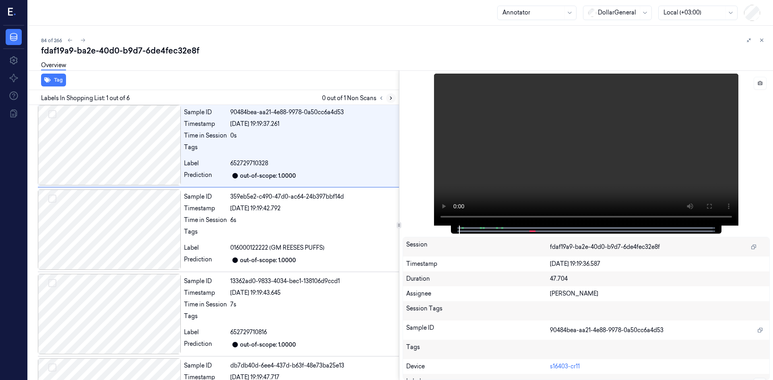
click at [393, 100] on icon at bounding box center [391, 98] width 6 height 6
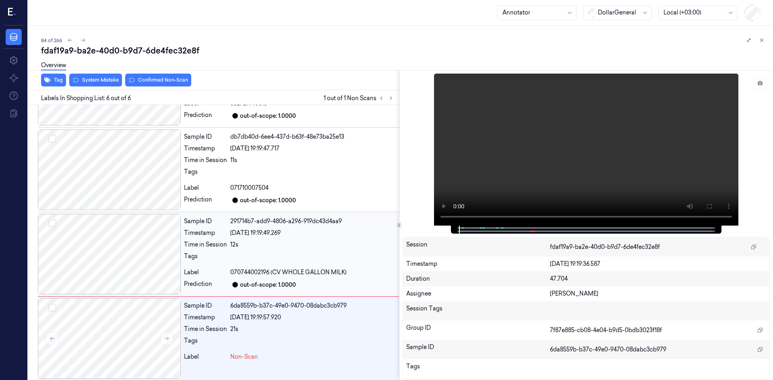
scroll to position [234, 0]
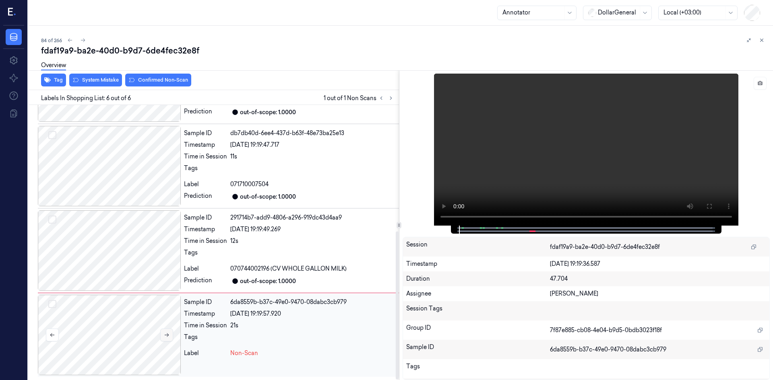
click at [161, 332] on button at bounding box center [166, 335] width 13 height 13
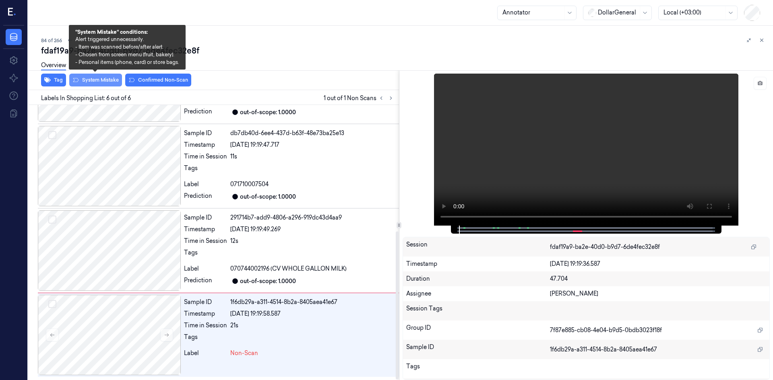
click at [96, 79] on button "System Mistake" at bounding box center [95, 80] width 53 height 13
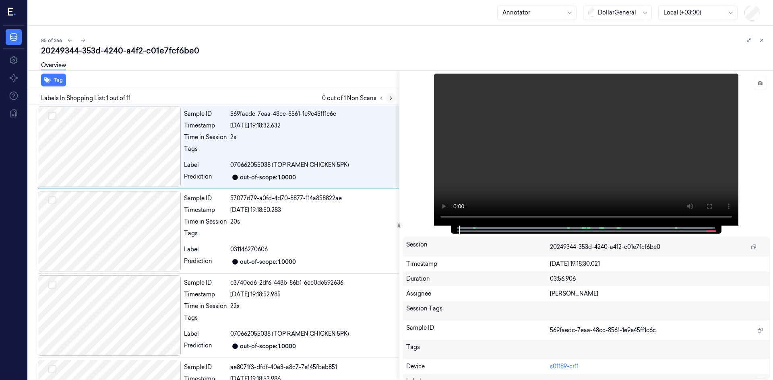
click at [394, 97] on button at bounding box center [391, 98] width 10 height 10
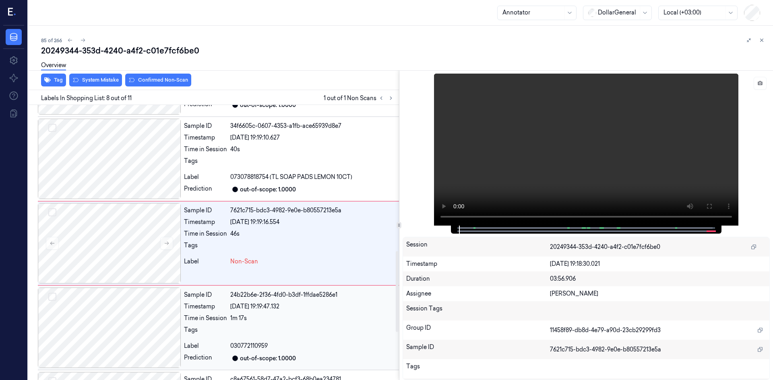
scroll to position [496, 0]
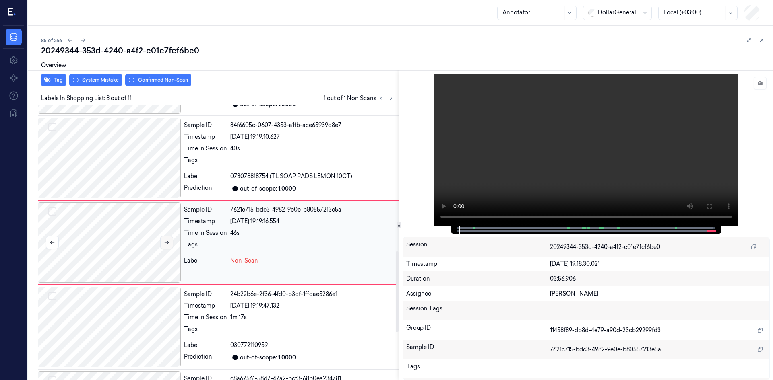
click at [171, 245] on button at bounding box center [166, 242] width 13 height 13
click at [171, 246] on button at bounding box center [166, 242] width 13 height 13
click at [143, 236] on div at bounding box center [109, 242] width 143 height 81
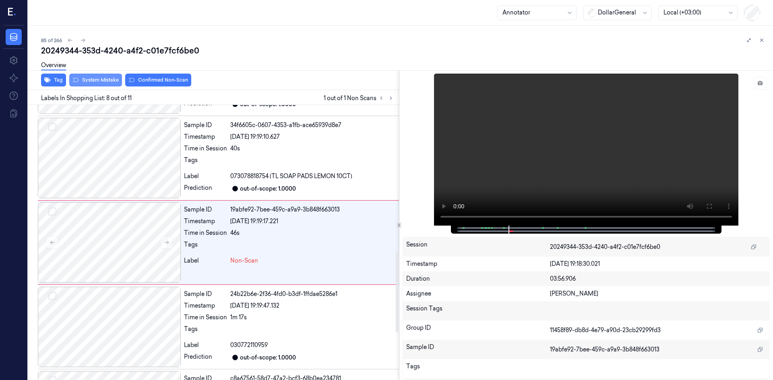
click at [103, 79] on button "System Mistake" at bounding box center [95, 80] width 53 height 13
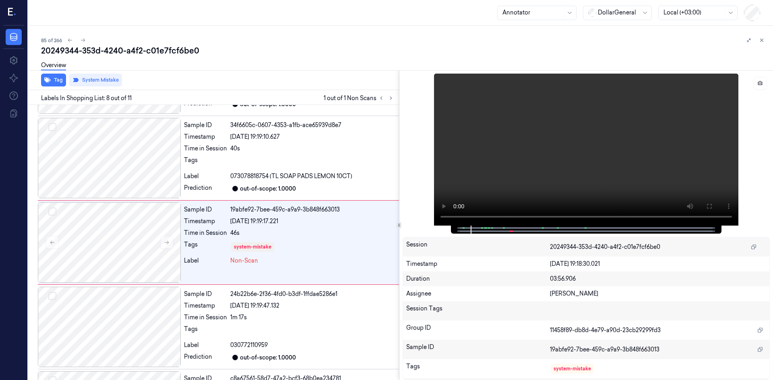
click at [625, 54] on div "20249344-353d-4240-a4f2-c01e7fcf6be0" at bounding box center [403, 50] width 725 height 11
click at [121, 233] on div at bounding box center [109, 242] width 143 height 81
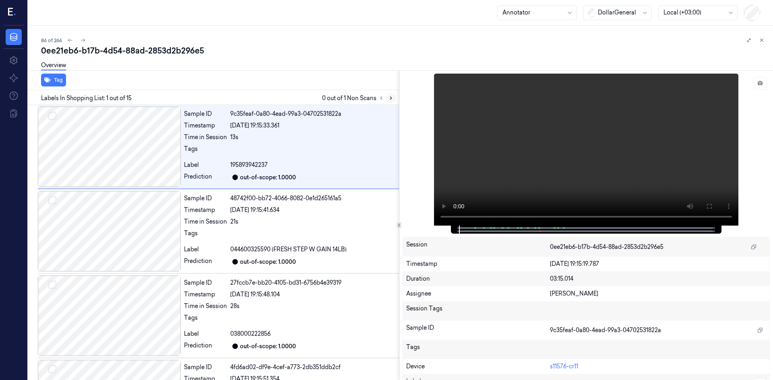
click at [393, 94] on button at bounding box center [391, 98] width 10 height 10
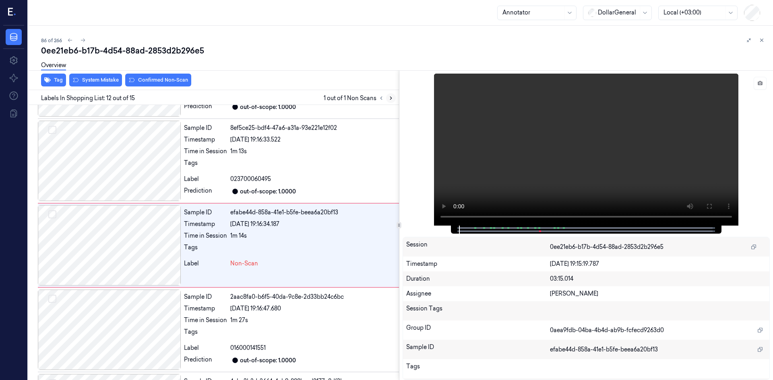
scroll to position [834, 0]
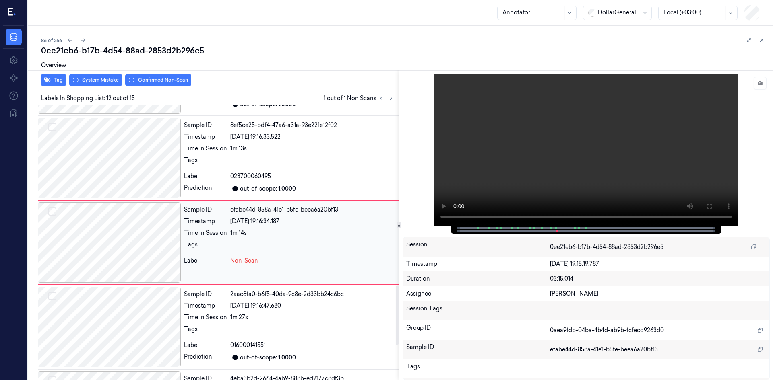
click at [169, 244] on div at bounding box center [109, 242] width 143 height 81
click at [106, 77] on button "System Mistake" at bounding box center [95, 80] width 53 height 13
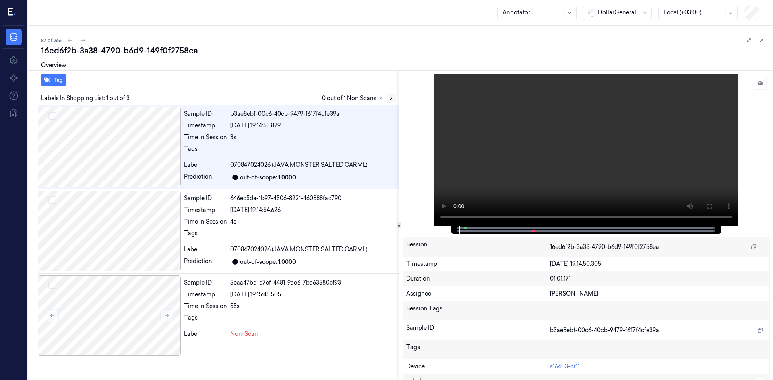
click at [392, 97] on icon at bounding box center [391, 98] width 6 height 6
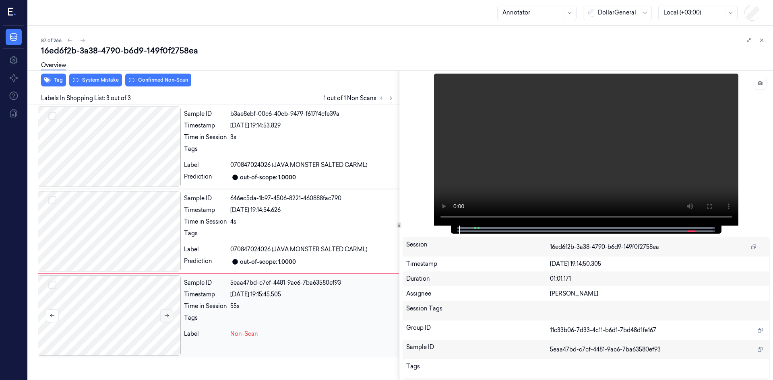
click at [169, 312] on button at bounding box center [166, 316] width 13 height 13
click at [165, 319] on button at bounding box center [166, 316] width 13 height 13
click at [167, 312] on button at bounding box center [166, 316] width 13 height 13
click at [87, 308] on div at bounding box center [109, 316] width 143 height 81
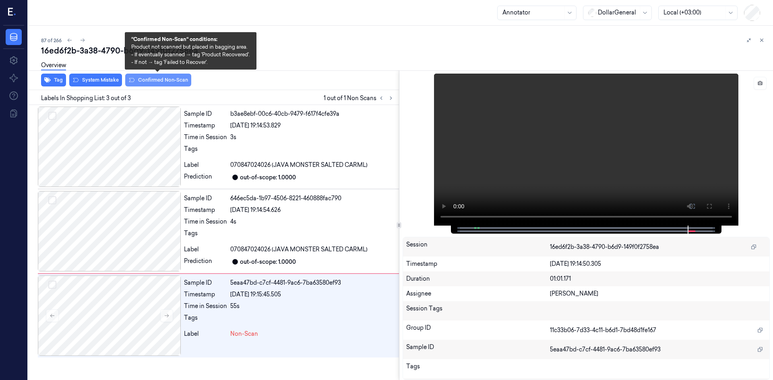
click at [145, 78] on button "Confirmed Non-Scan" at bounding box center [158, 80] width 66 height 13
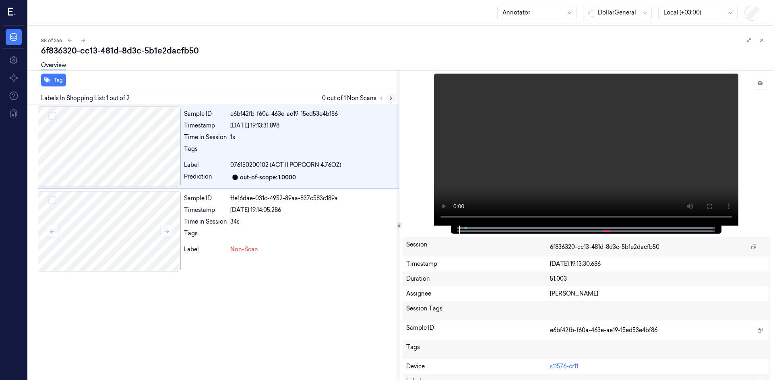
click at [390, 94] on button at bounding box center [391, 98] width 10 height 10
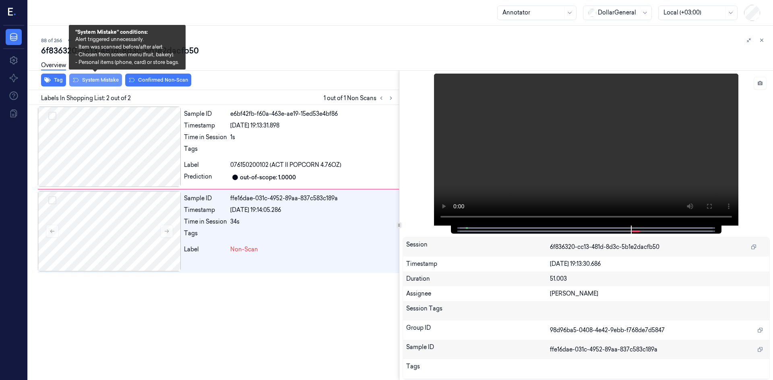
click at [100, 81] on button "System Mistake" at bounding box center [95, 80] width 53 height 13
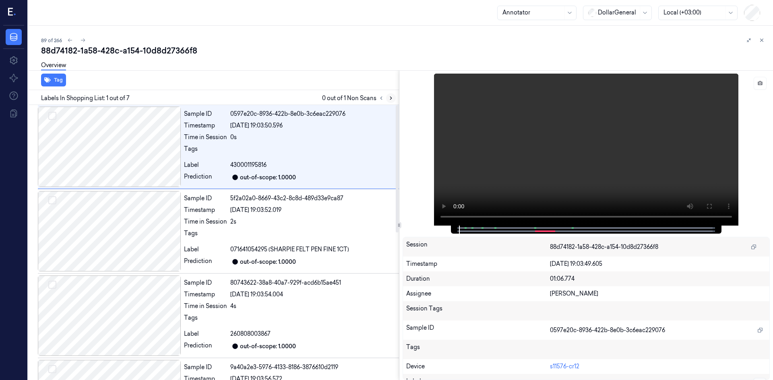
click at [392, 98] on icon at bounding box center [391, 98] width 6 height 6
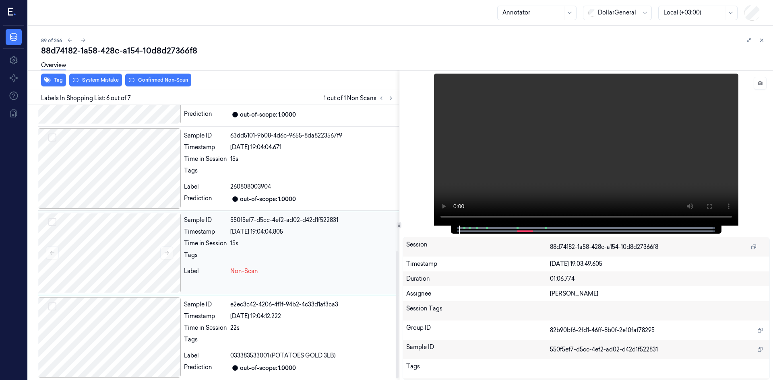
scroll to position [319, 0]
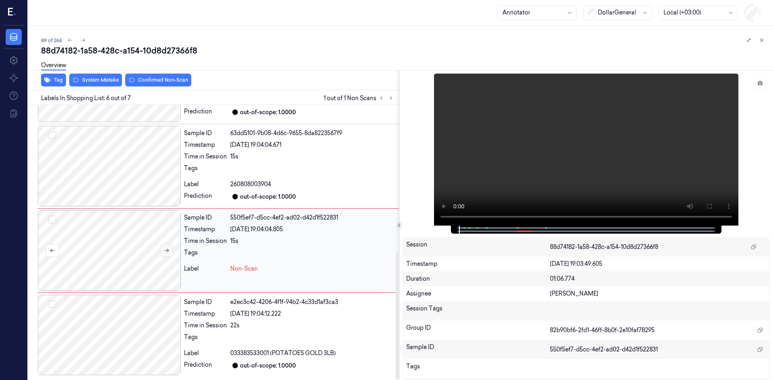
click at [161, 253] on button at bounding box center [166, 250] width 13 height 13
click at [161, 254] on button at bounding box center [166, 250] width 13 height 13
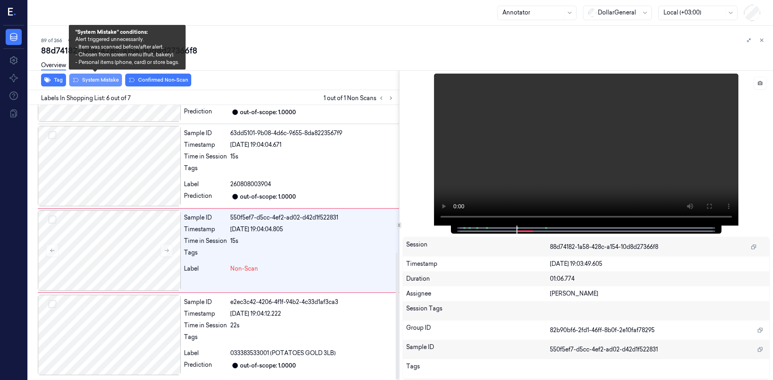
click at [103, 78] on button "System Mistake" at bounding box center [95, 80] width 53 height 13
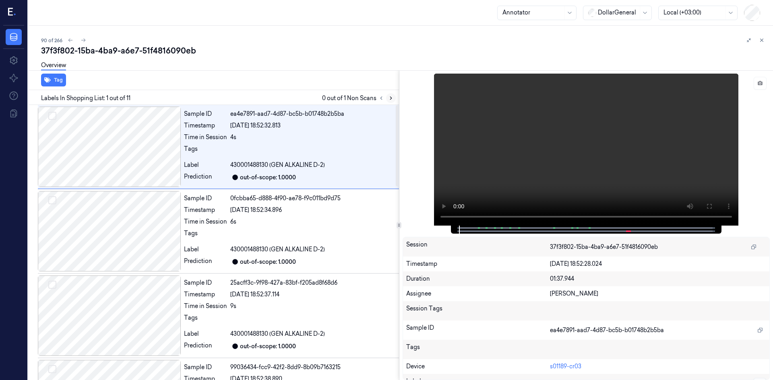
click at [392, 97] on icon at bounding box center [391, 98] width 6 height 6
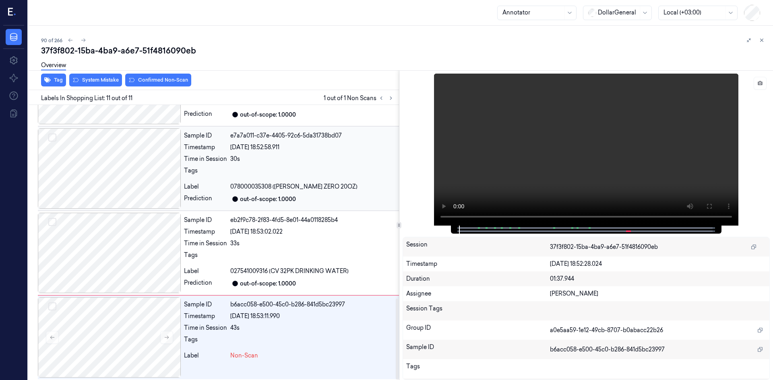
scroll to position [657, 0]
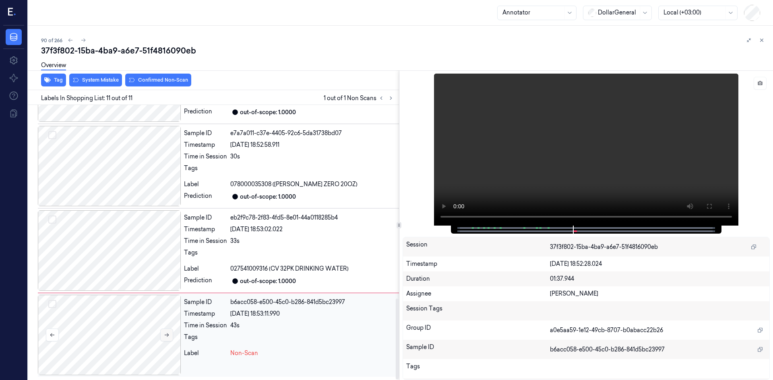
click at [171, 338] on button at bounding box center [166, 335] width 13 height 13
click at [169, 336] on icon at bounding box center [167, 336] width 6 height 6
click at [98, 81] on button "System Mistake" at bounding box center [95, 80] width 53 height 13
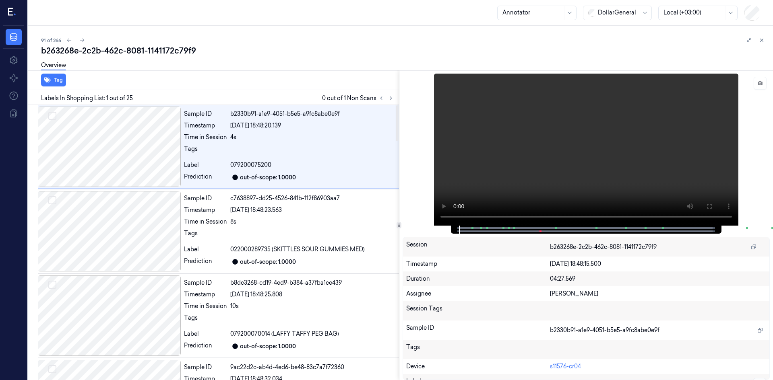
click at [392, 93] on div "Labels In Shopping List: 1 out of 25 0 out of 1 Non Scans" at bounding box center [212, 97] width 374 height 15
click at [392, 99] on icon at bounding box center [391, 98] width 6 height 6
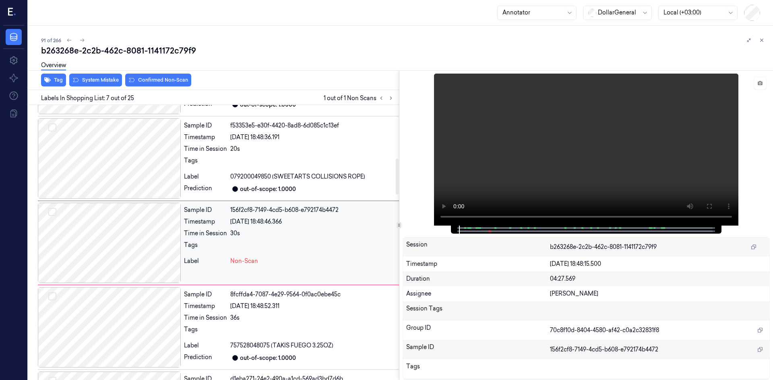
scroll to position [411, 0]
click at [163, 251] on div at bounding box center [109, 242] width 143 height 81
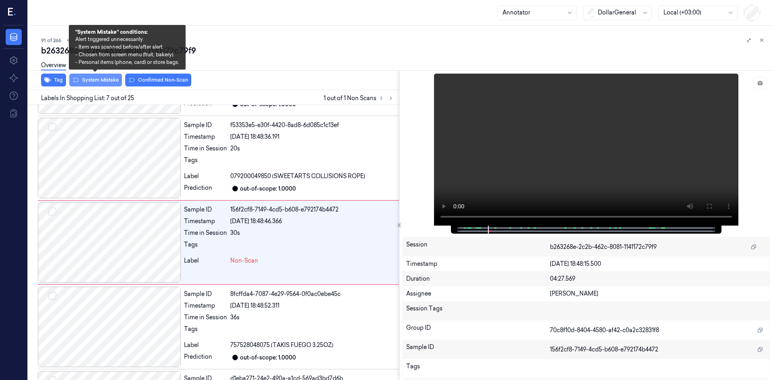
click at [101, 83] on button "System Mistake" at bounding box center [95, 80] width 53 height 13
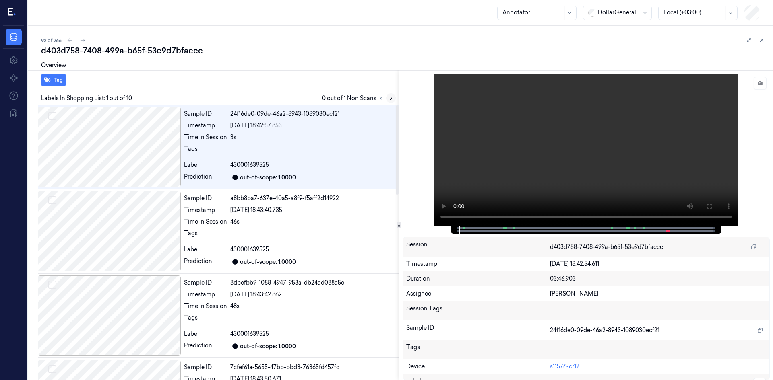
click at [390, 97] on icon at bounding box center [391, 98] width 6 height 6
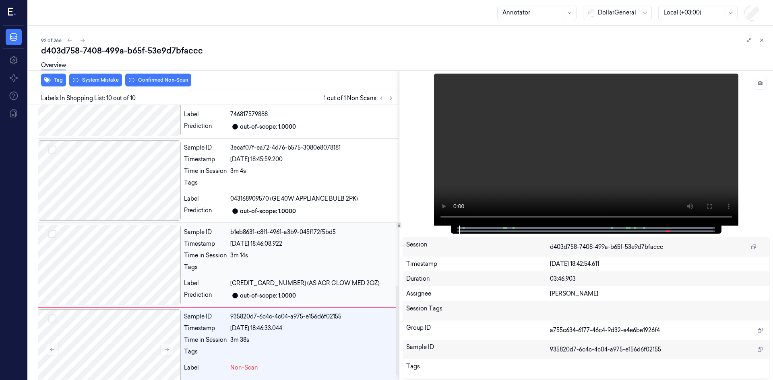
scroll to position [572, 0]
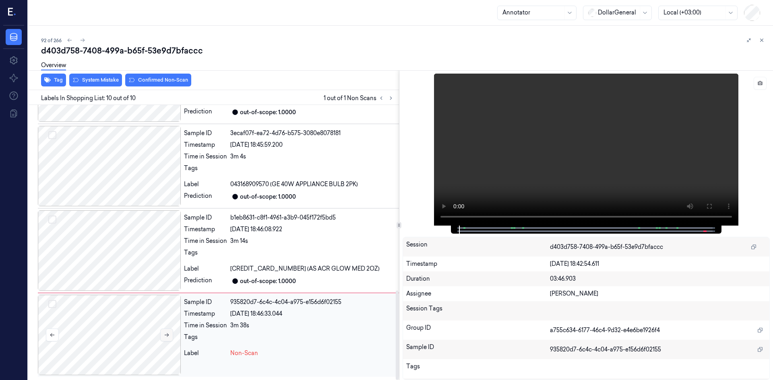
click at [164, 332] on button at bounding box center [166, 335] width 13 height 13
click at [164, 334] on icon at bounding box center [167, 336] width 6 height 6
click at [164, 335] on icon at bounding box center [167, 336] width 6 height 6
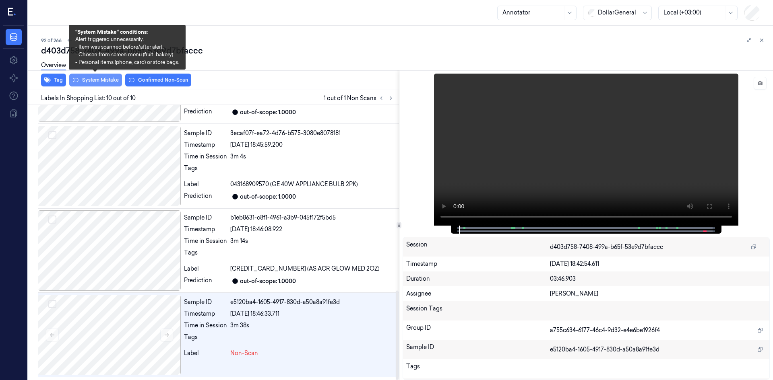
drag, startPoint x: 90, startPoint y: 79, endPoint x: 98, endPoint y: 83, distance: 9.2
click at [90, 78] on button "System Mistake" at bounding box center [95, 80] width 53 height 13
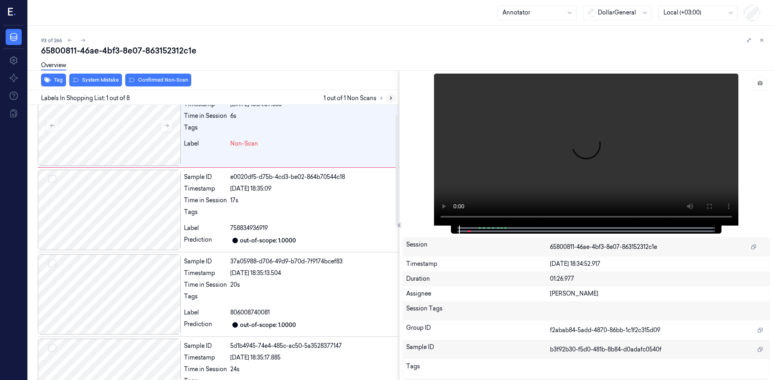
scroll to position [0, 0]
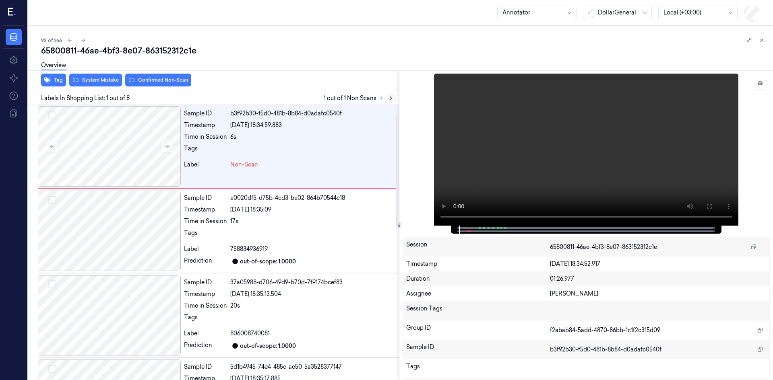
click at [393, 99] on icon at bounding box center [391, 98] width 6 height 6
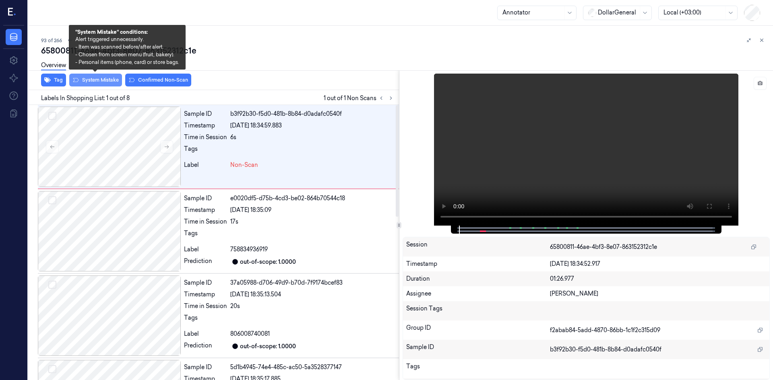
click at [97, 78] on button "System Mistake" at bounding box center [95, 80] width 53 height 13
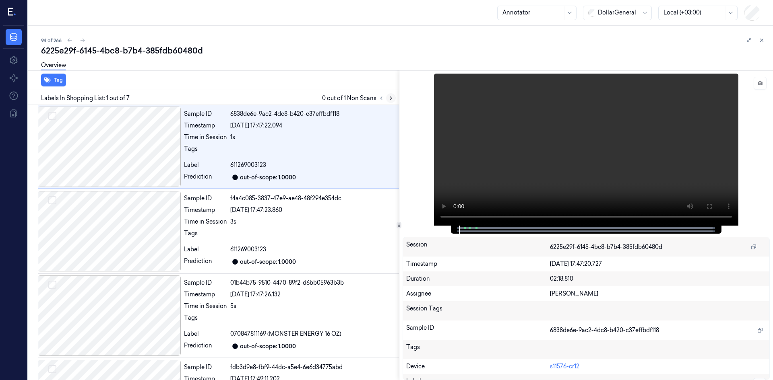
click at [390, 96] on icon at bounding box center [391, 98] width 6 height 6
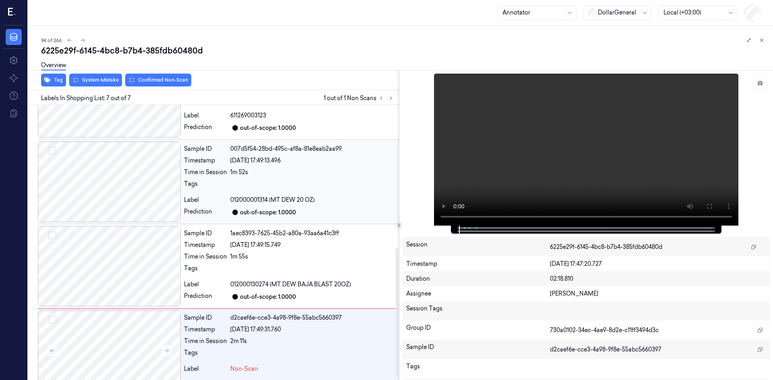
scroll to position [319, 0]
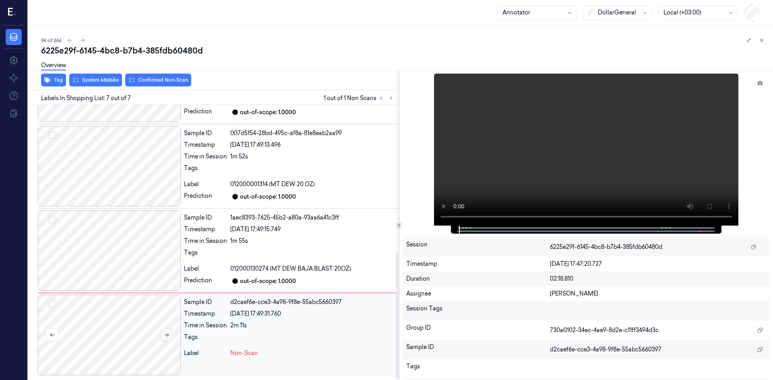
click at [161, 335] on button at bounding box center [166, 335] width 13 height 13
click at [161, 330] on button at bounding box center [166, 335] width 13 height 13
click at [161, 334] on button at bounding box center [166, 335] width 13 height 13
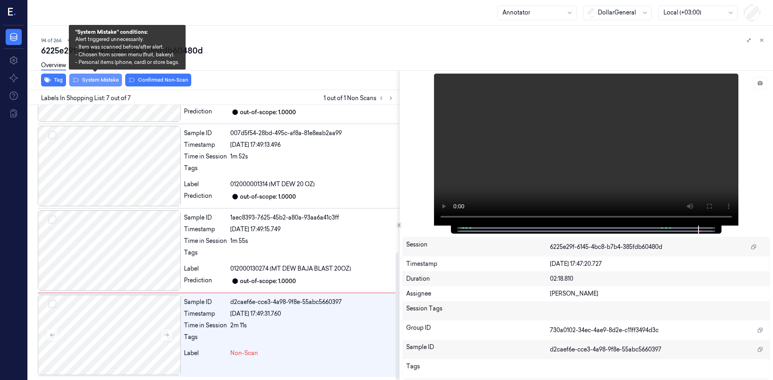
click at [105, 78] on button "System Mistake" at bounding box center [95, 80] width 53 height 13
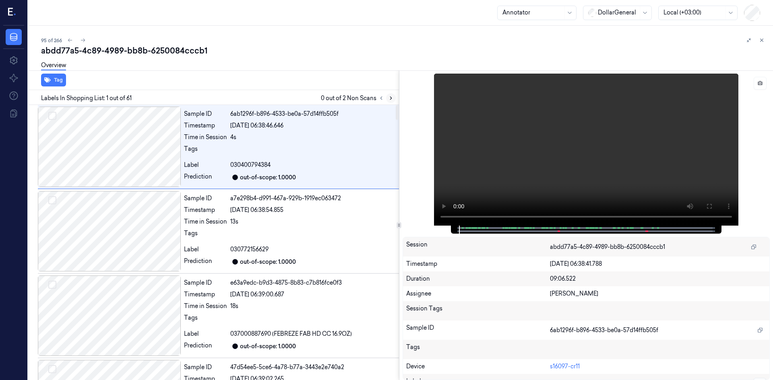
click at [390, 100] on icon at bounding box center [391, 98] width 6 height 6
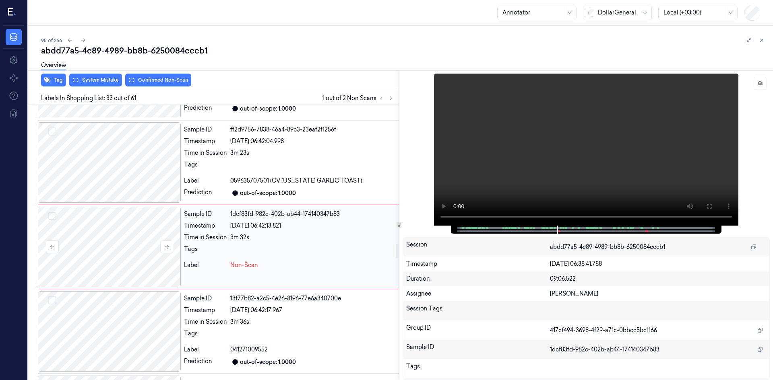
scroll to position [2609, 0]
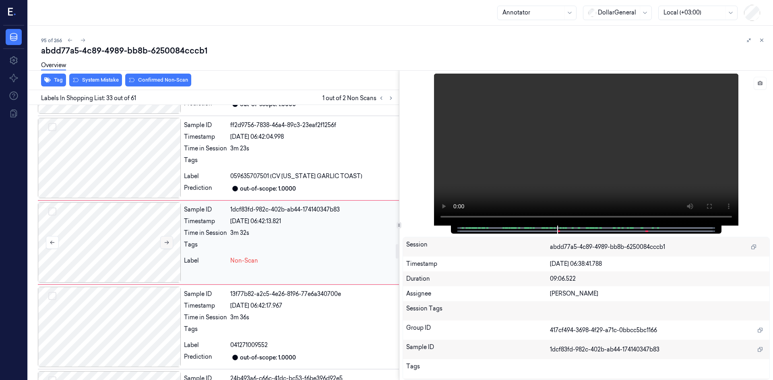
click at [168, 246] on button at bounding box center [166, 242] width 13 height 13
click at [169, 246] on button at bounding box center [166, 242] width 13 height 13
click at [95, 82] on button "System Mistake" at bounding box center [95, 80] width 53 height 13
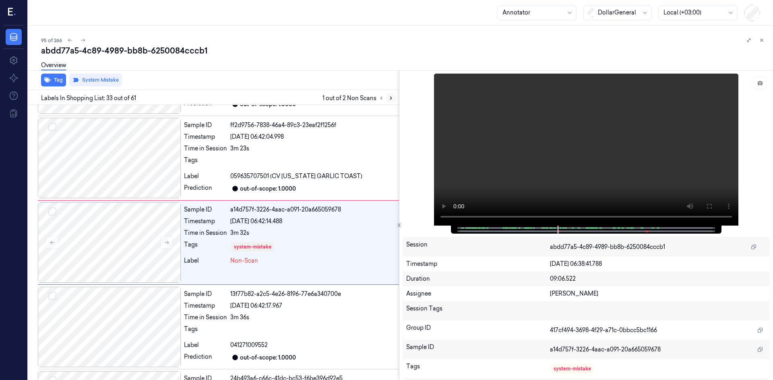
click at [389, 99] on icon at bounding box center [391, 98] width 6 height 6
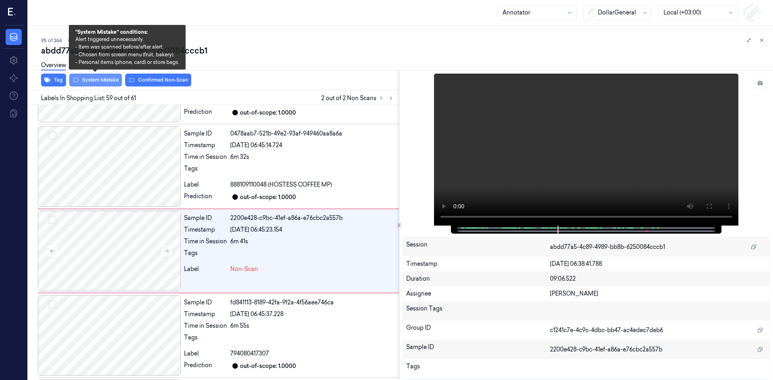
scroll to position [4807, 0]
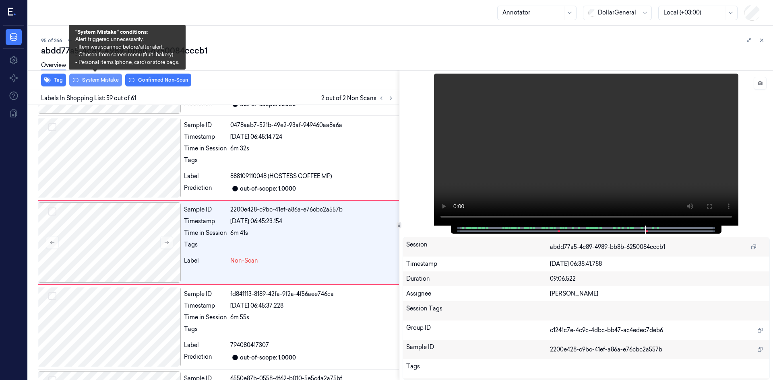
click at [84, 84] on button "System Mistake" at bounding box center [95, 80] width 53 height 13
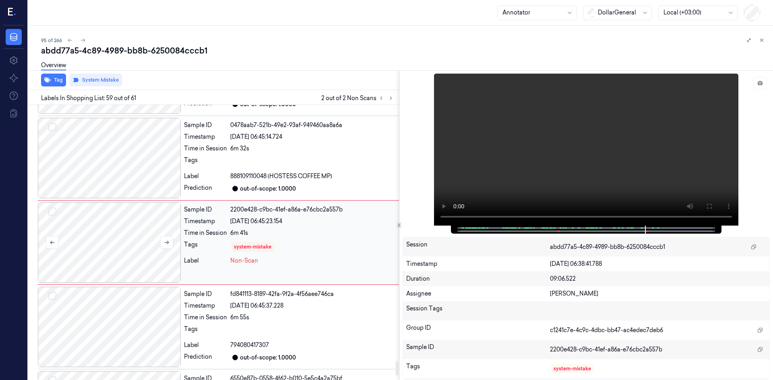
click at [157, 242] on div at bounding box center [109, 242] width 143 height 81
click at [161, 242] on button at bounding box center [166, 242] width 13 height 13
click at [359, 67] on div "Overview" at bounding box center [403, 66] width 725 height 21
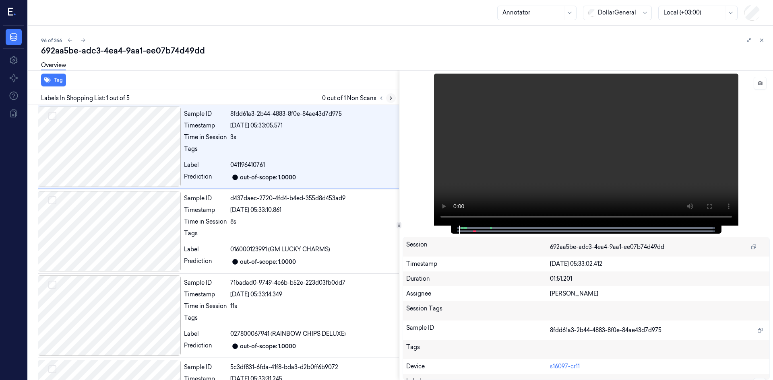
click at [394, 98] on button at bounding box center [391, 98] width 10 height 10
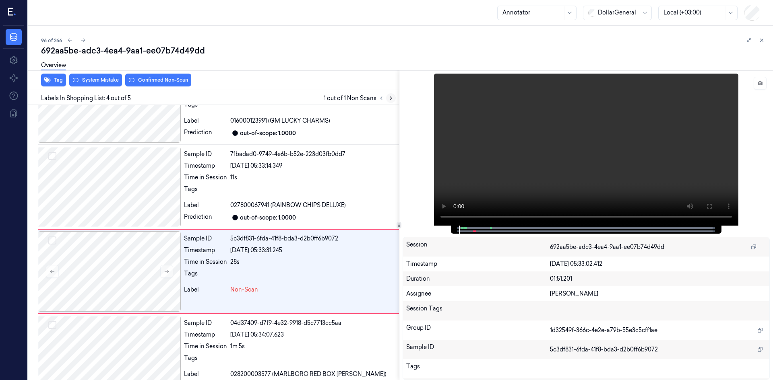
scroll to position [150, 0]
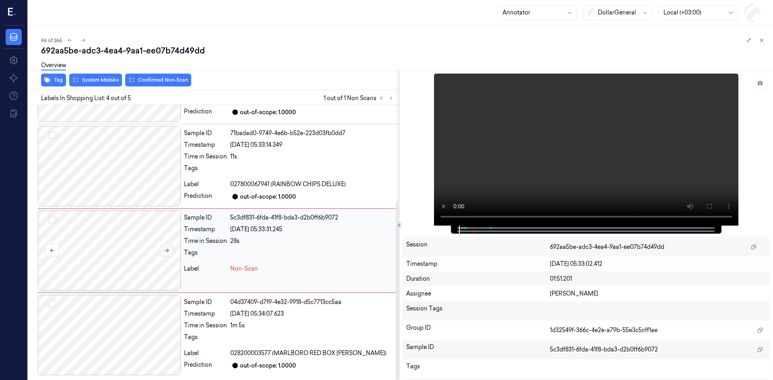
click at [171, 253] on button at bounding box center [166, 250] width 13 height 13
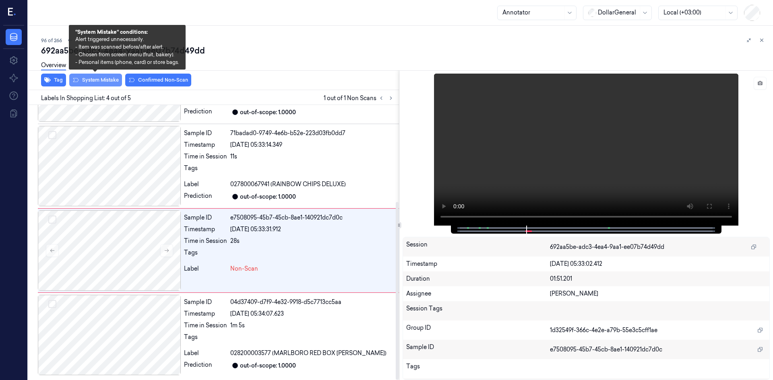
click at [112, 81] on button "System Mistake" at bounding box center [95, 80] width 53 height 13
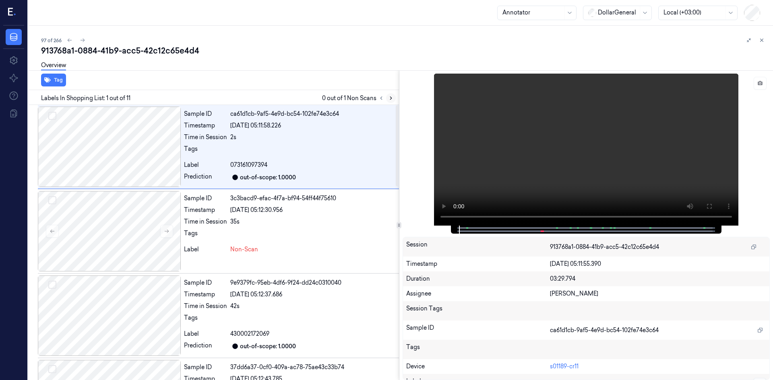
click at [389, 99] on icon at bounding box center [391, 98] width 6 height 6
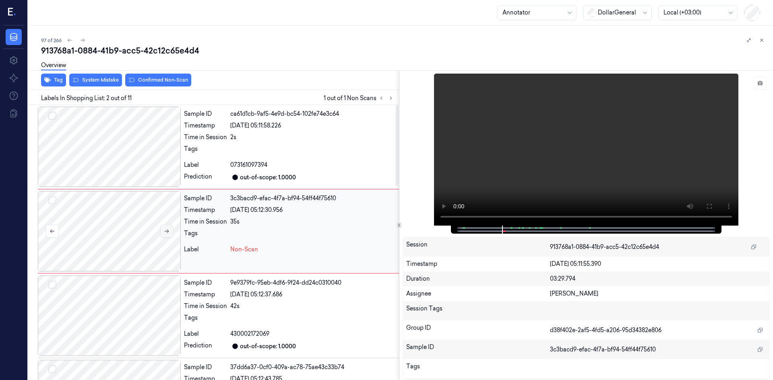
click at [168, 235] on button at bounding box center [166, 231] width 13 height 13
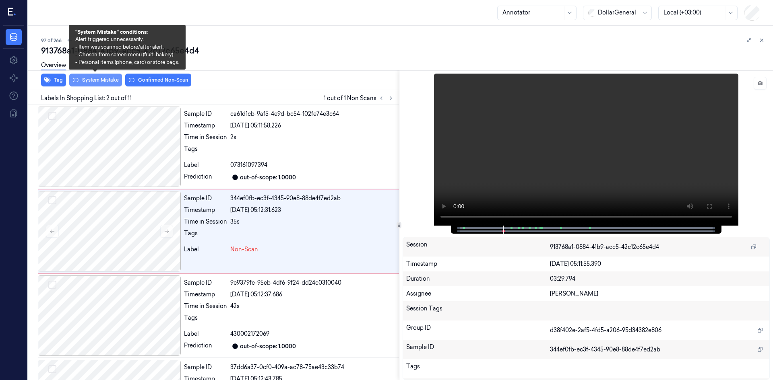
click at [95, 84] on button "System Mistake" at bounding box center [95, 80] width 53 height 13
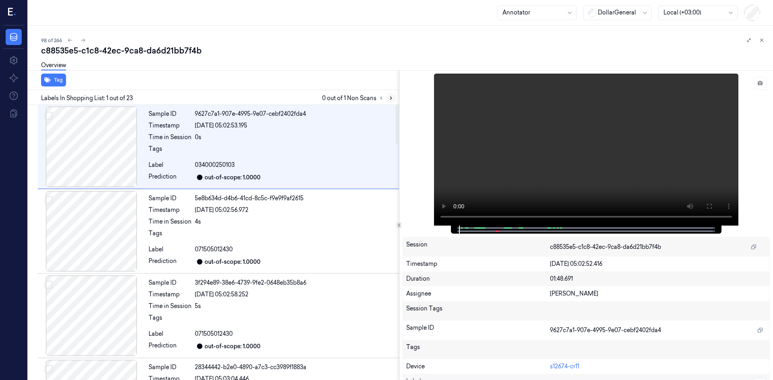
click at [389, 99] on icon at bounding box center [391, 98] width 6 height 6
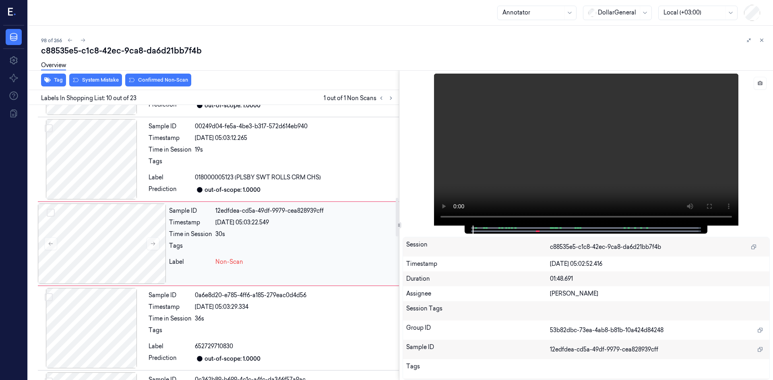
scroll to position [665, 0]
click at [155, 242] on icon at bounding box center [153, 243] width 6 height 6
click at [155, 244] on icon at bounding box center [153, 243] width 6 height 6
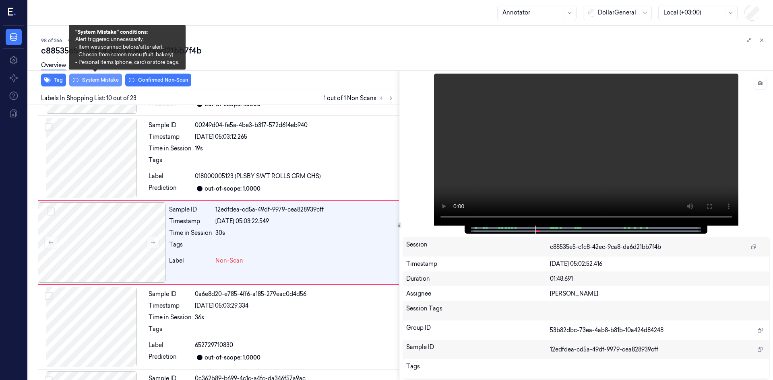
click at [103, 77] on button "System Mistake" at bounding box center [95, 80] width 53 height 13
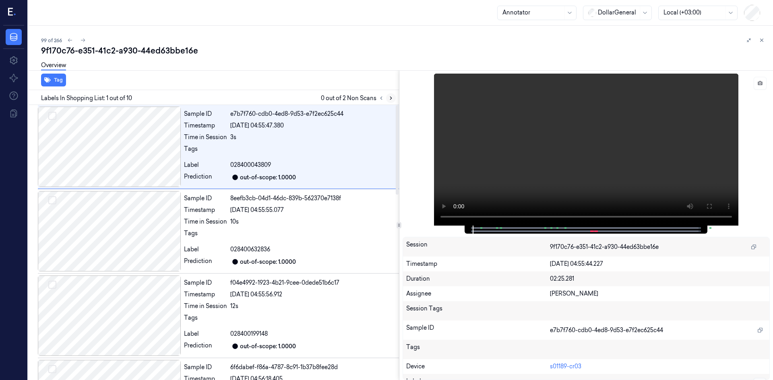
click at [394, 98] on button at bounding box center [391, 98] width 10 height 10
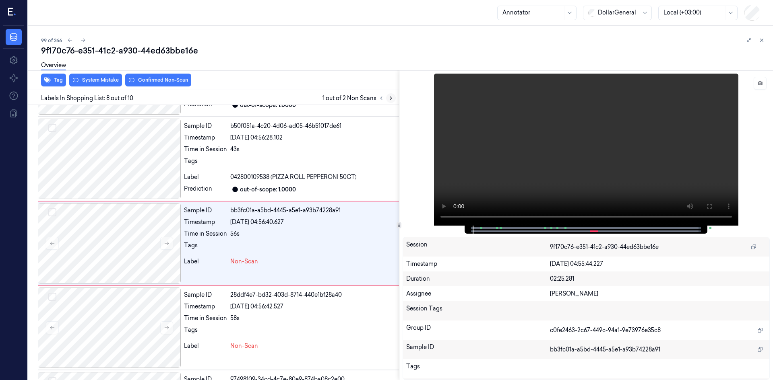
scroll to position [496, 0]
click at [168, 247] on button at bounding box center [166, 242] width 13 height 13
click at [168, 246] on button at bounding box center [166, 242] width 13 height 13
click at [169, 246] on button at bounding box center [166, 242] width 13 height 13
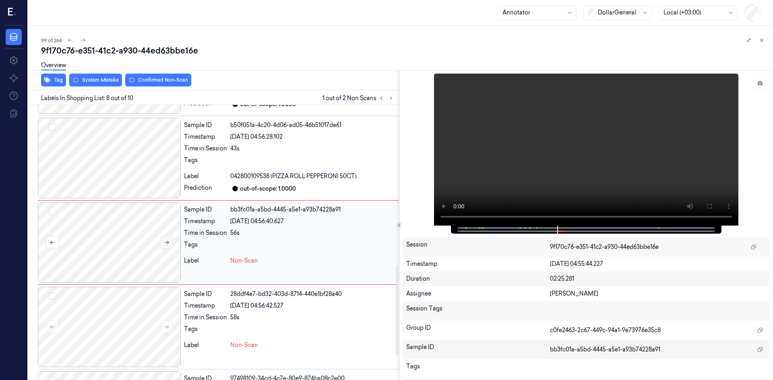
click at [167, 244] on icon at bounding box center [167, 243] width 6 height 6
click at [165, 243] on icon at bounding box center [167, 243] width 6 height 6
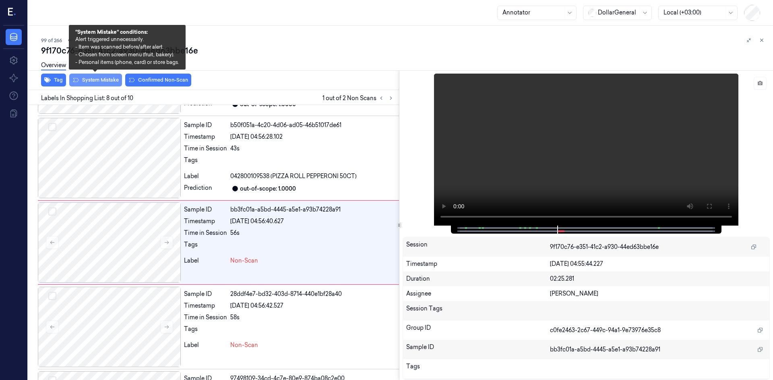
drag, startPoint x: 108, startPoint y: 83, endPoint x: 114, endPoint y: 83, distance: 5.7
click at [108, 83] on button "System Mistake" at bounding box center [95, 80] width 53 height 13
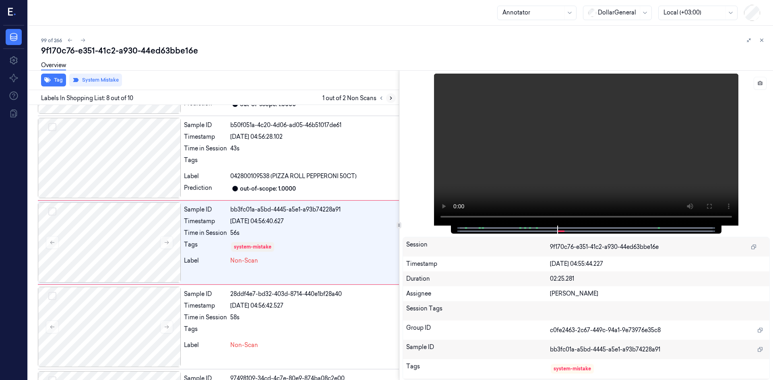
click at [392, 101] on icon at bounding box center [391, 98] width 6 height 6
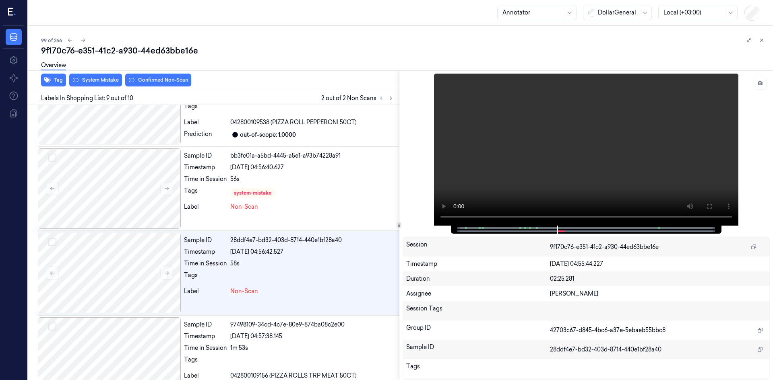
scroll to position [572, 0]
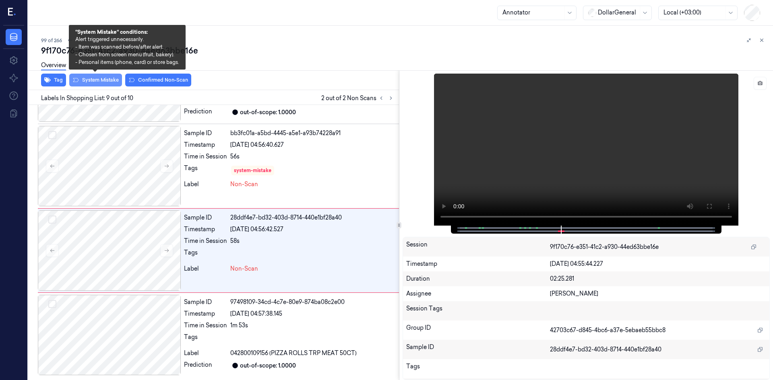
click at [103, 82] on button "System Mistake" at bounding box center [95, 80] width 53 height 13
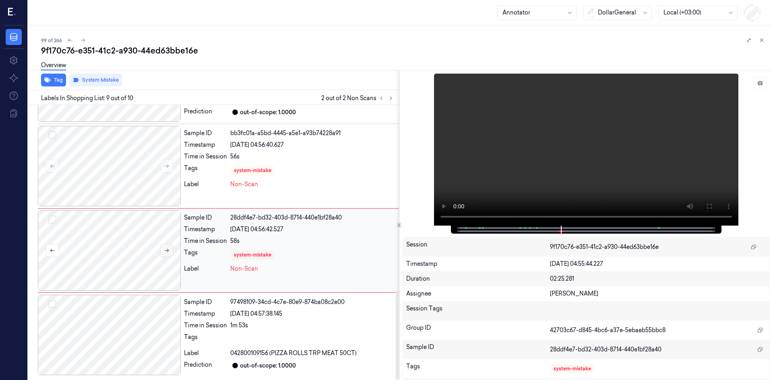
click at [169, 254] on button at bounding box center [166, 250] width 13 height 13
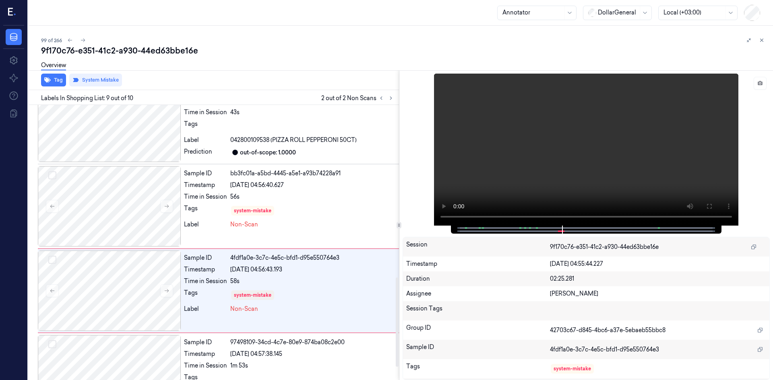
click at [302, 81] on div "Tag System Mistake" at bounding box center [212, 80] width 374 height 20
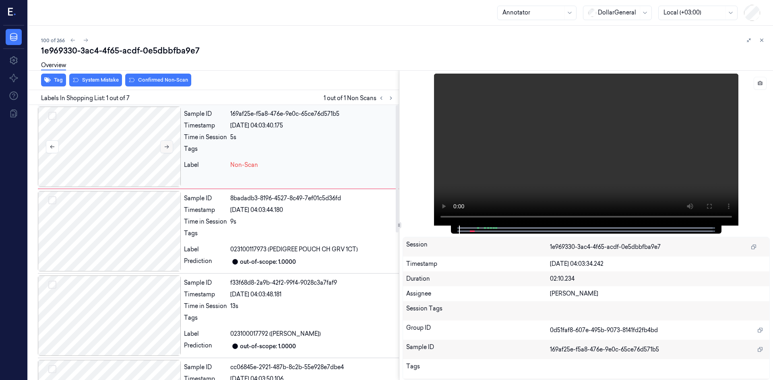
click at [169, 148] on button at bounding box center [166, 146] width 13 height 13
click at [169, 148] on icon at bounding box center [167, 147] width 6 height 6
click at [169, 147] on button at bounding box center [166, 146] width 13 height 13
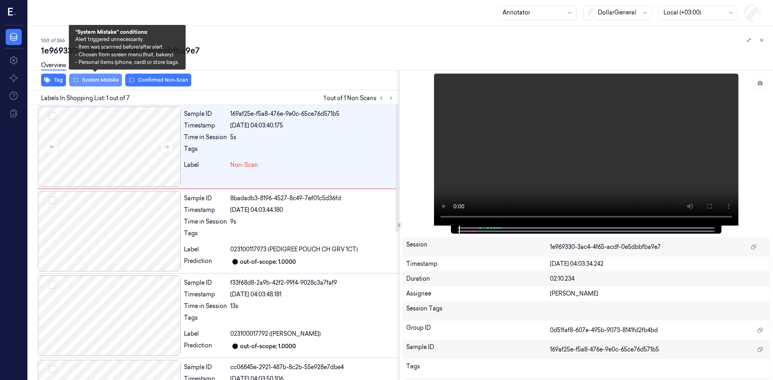
click at [83, 83] on button "System Mistake" at bounding box center [95, 80] width 53 height 13
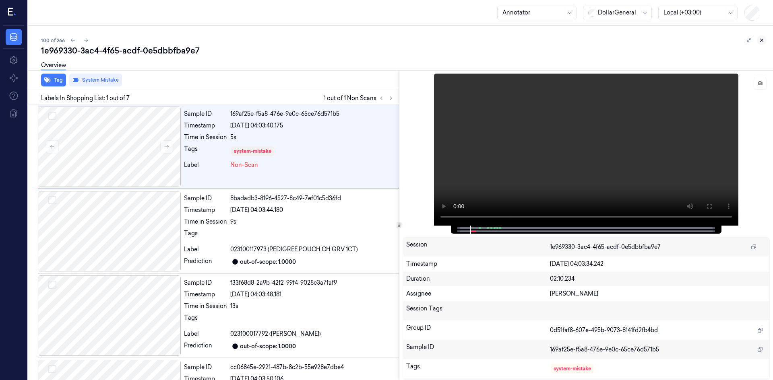
click at [758, 39] on button at bounding box center [762, 40] width 10 height 10
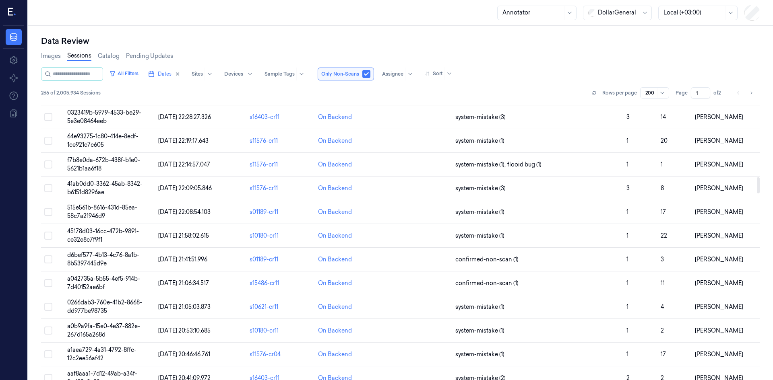
scroll to position [1288, 0]
